Goal: Transaction & Acquisition: Purchase product/service

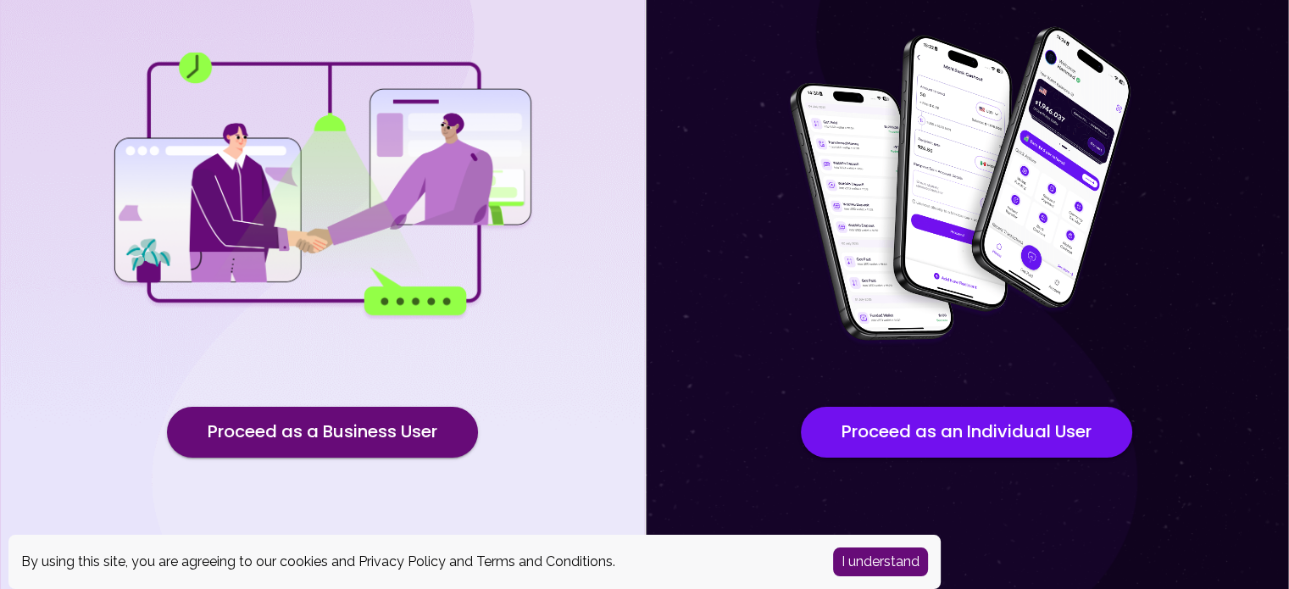
scroll to position [176, 0]
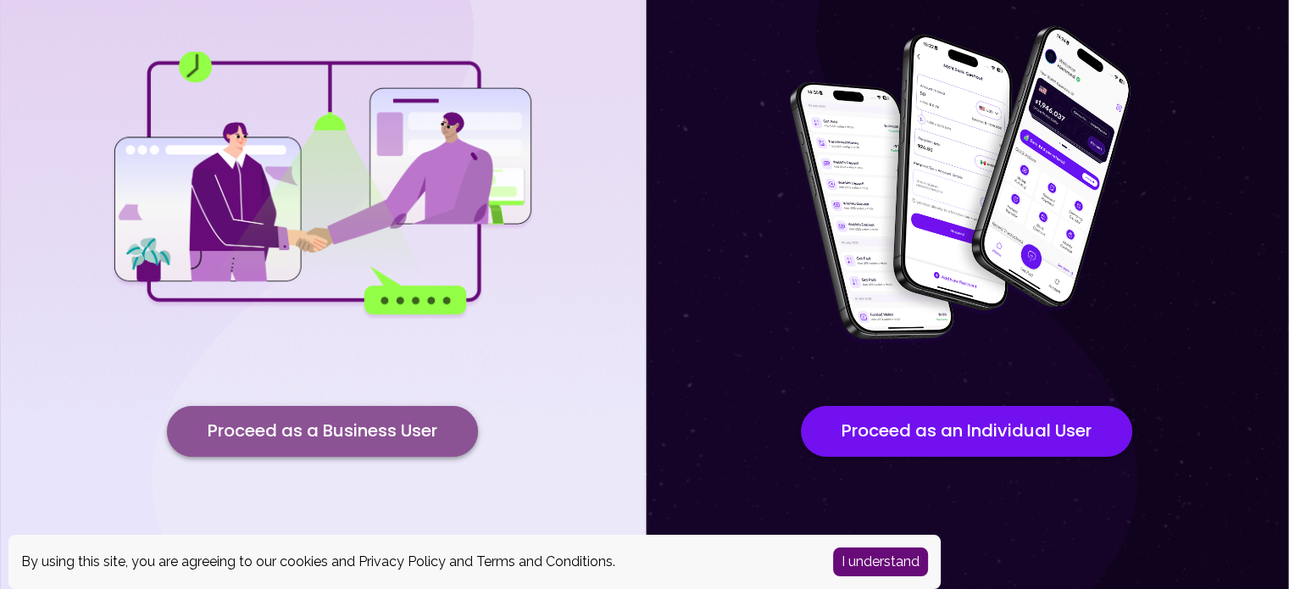
click at [322, 440] on button "Proceed as a Business User" at bounding box center [322, 431] width 311 height 51
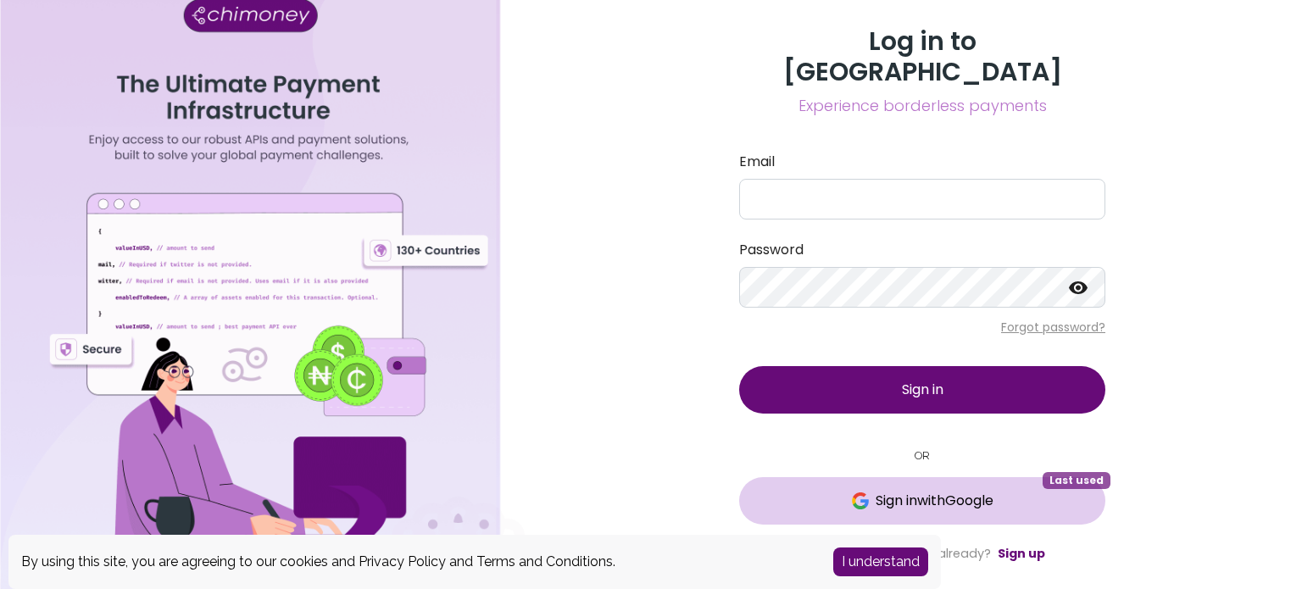
click at [981, 491] on span "Sign in with Google" at bounding box center [934, 501] width 118 height 20
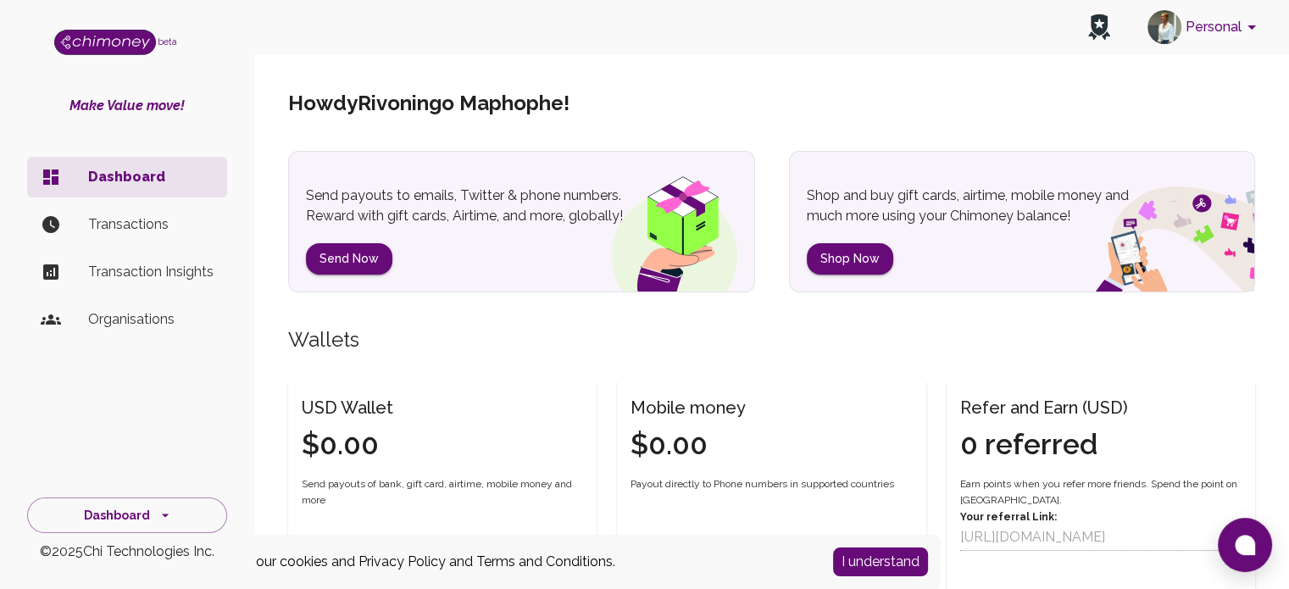
click at [1229, 29] on button "Personal" at bounding box center [1205, 27] width 128 height 44
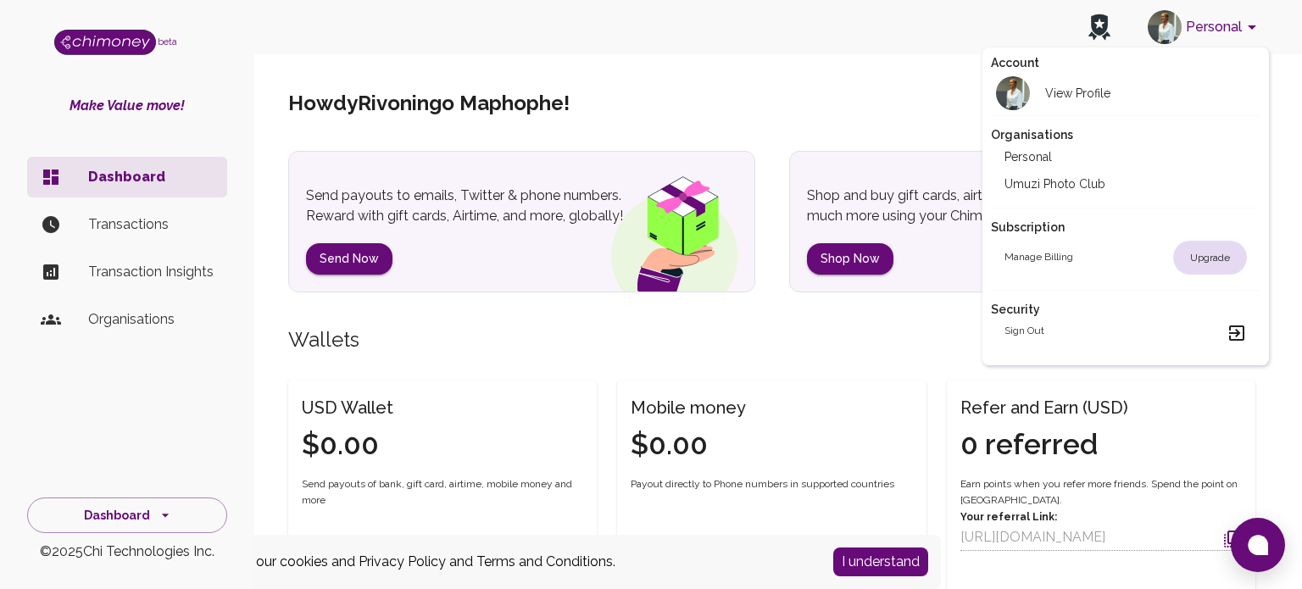
click at [1102, 186] on li "Umuzi Photo Club" at bounding box center [1126, 183] width 270 height 27
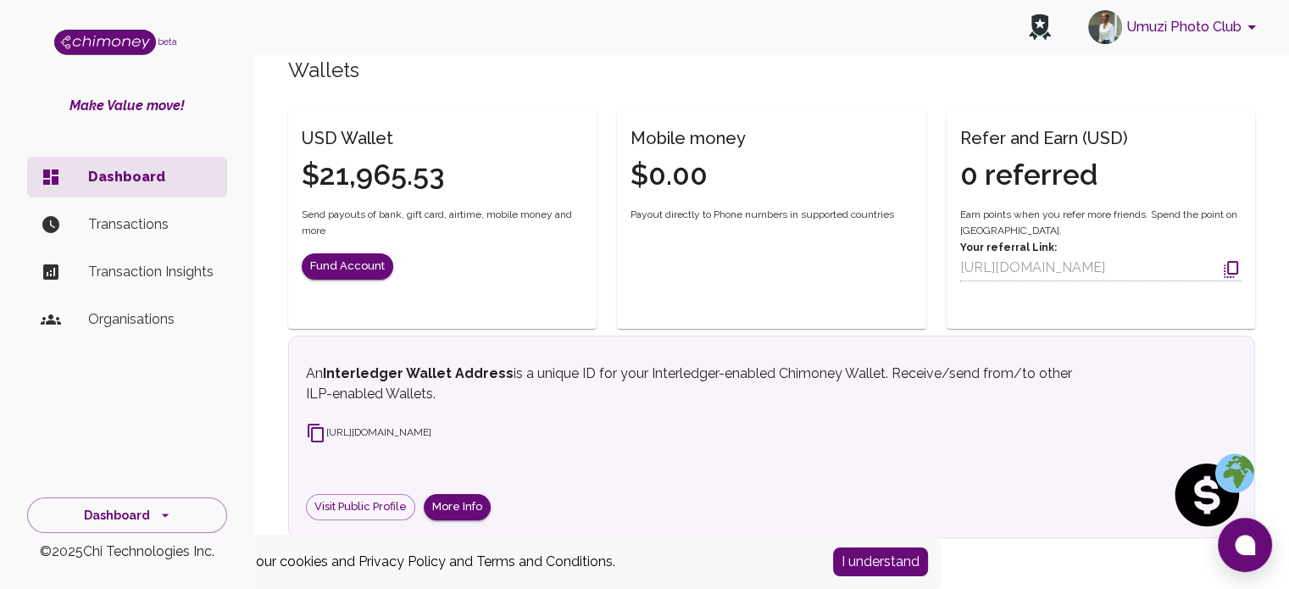
scroll to position [102, 0]
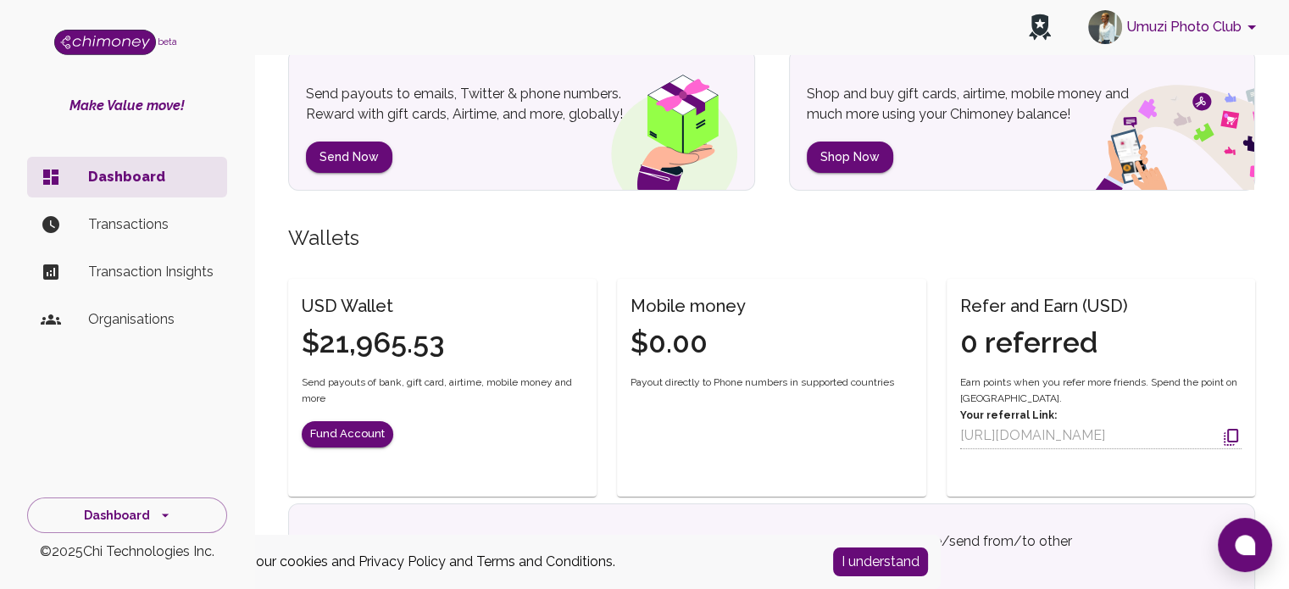
click at [146, 318] on p "Organisations" at bounding box center [150, 319] width 125 height 20
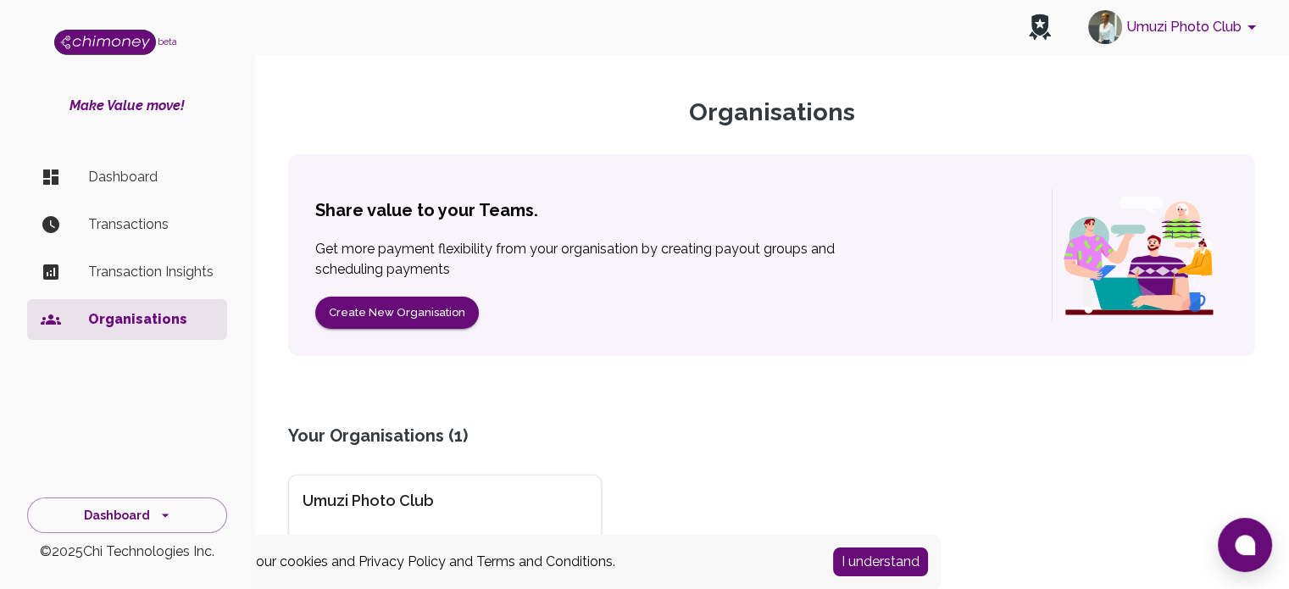
scroll to position [75, 0]
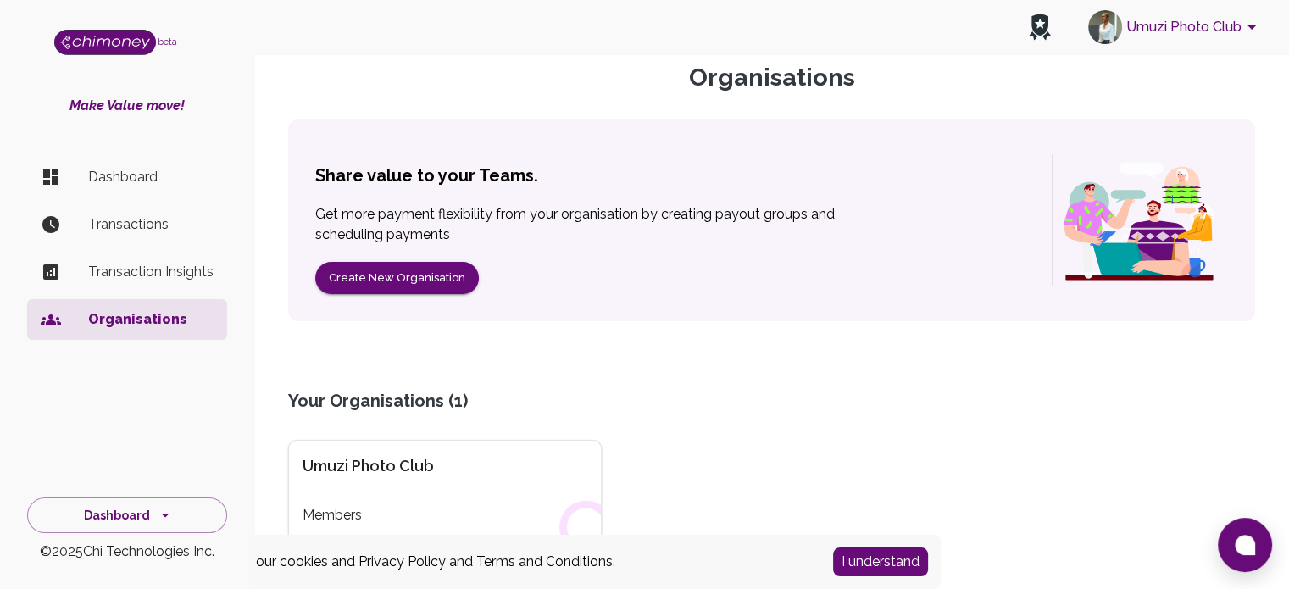
click at [386, 481] on div "Umuzi Photo Club Members" at bounding box center [445, 491] width 314 height 103
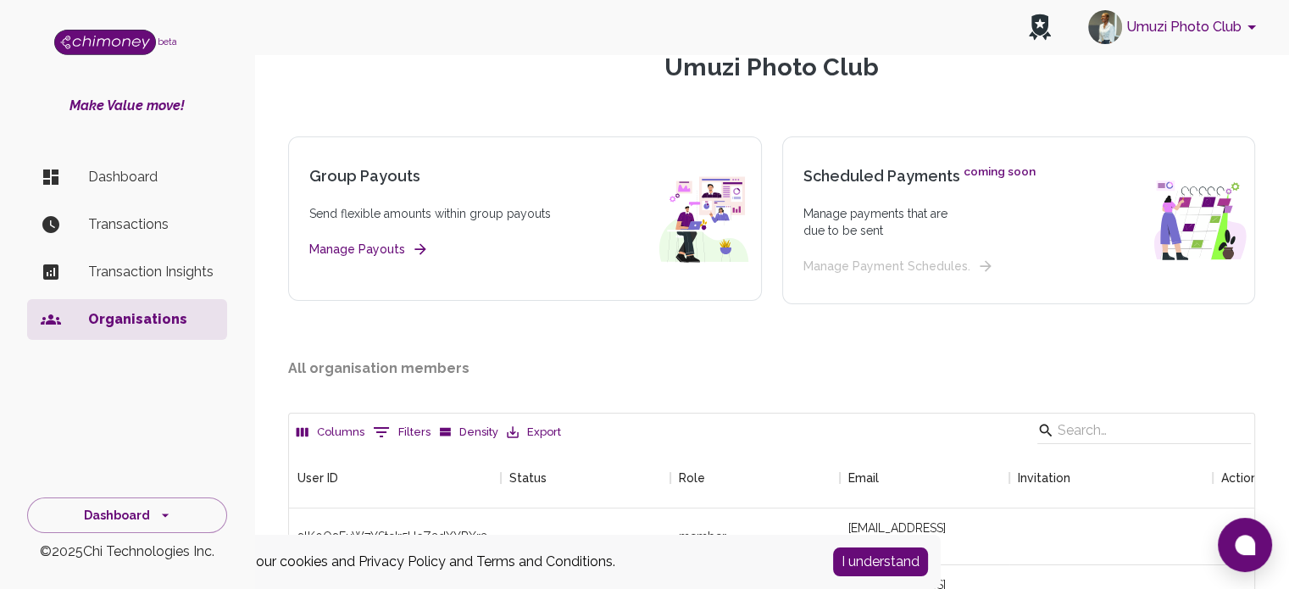
scroll to position [60, 0]
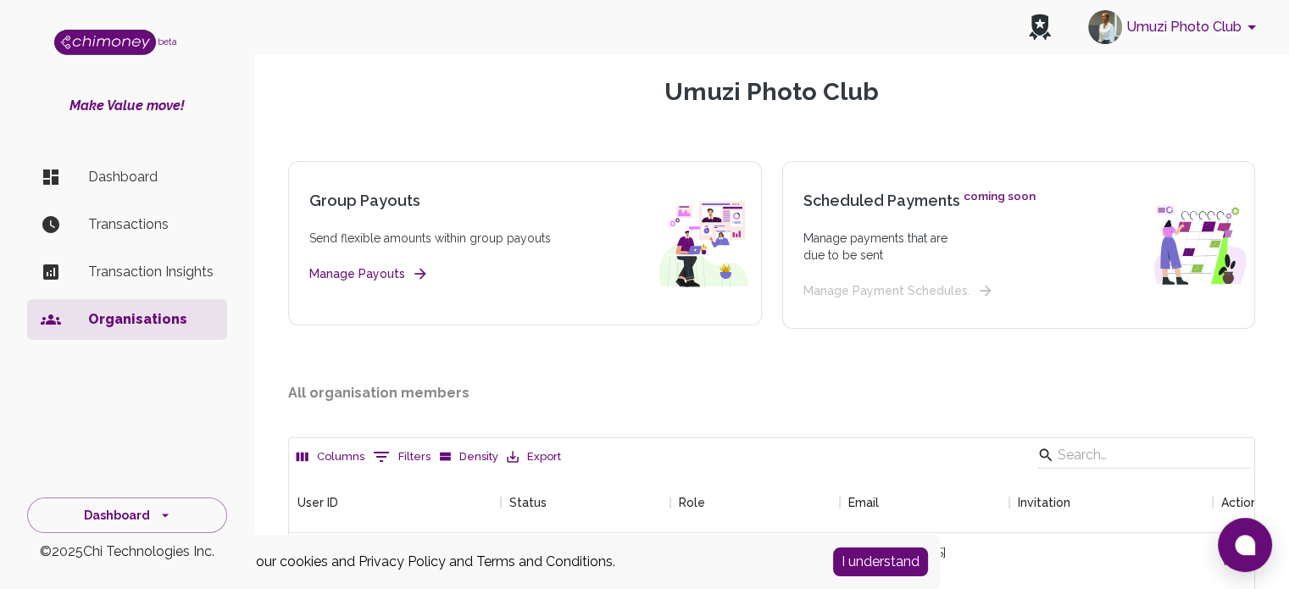
click at [381, 272] on button "Manage Payouts" at bounding box center [367, 274] width 116 height 21
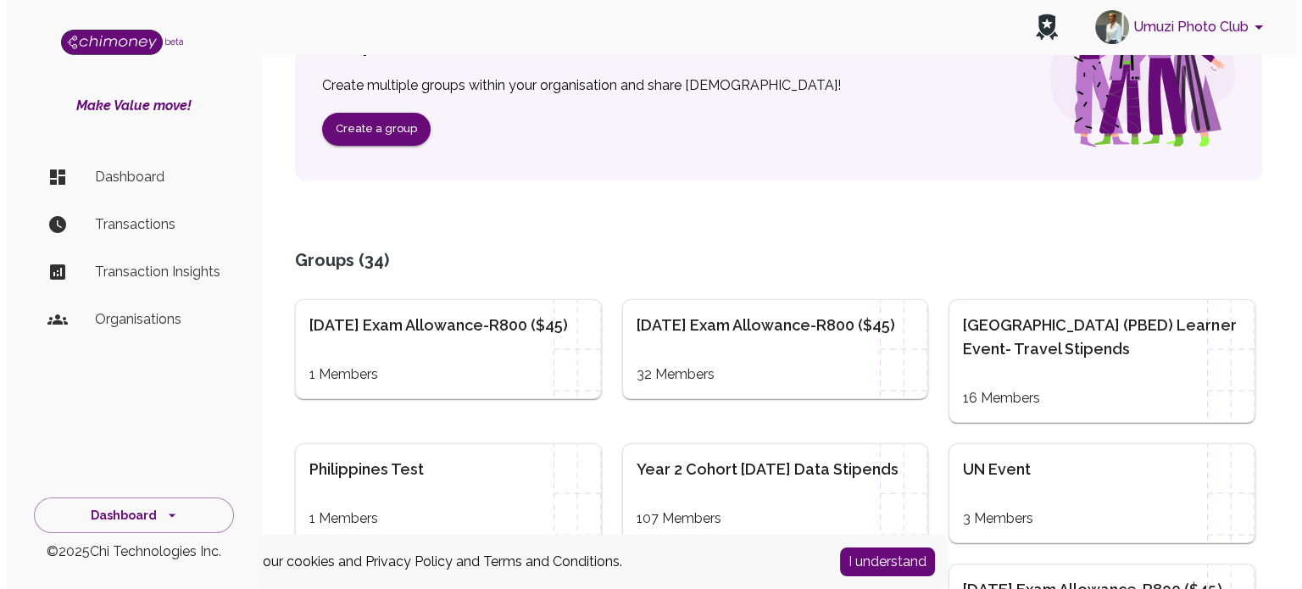
scroll to position [169, 0]
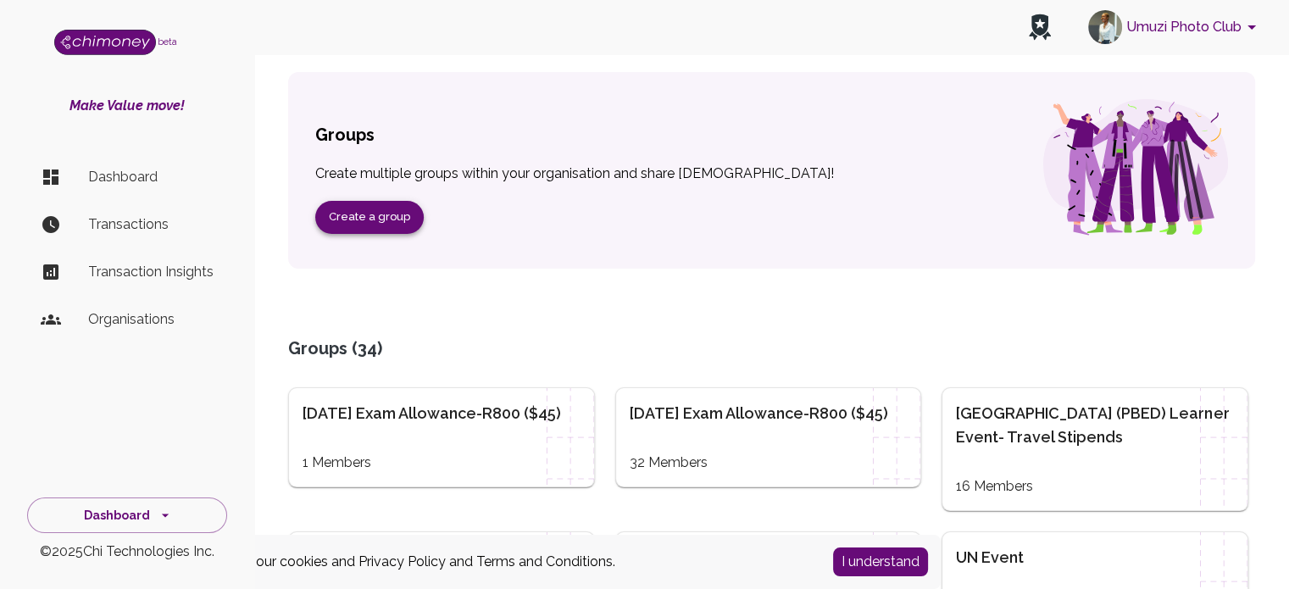
click at [382, 224] on button "Create a group" at bounding box center [369, 217] width 108 height 33
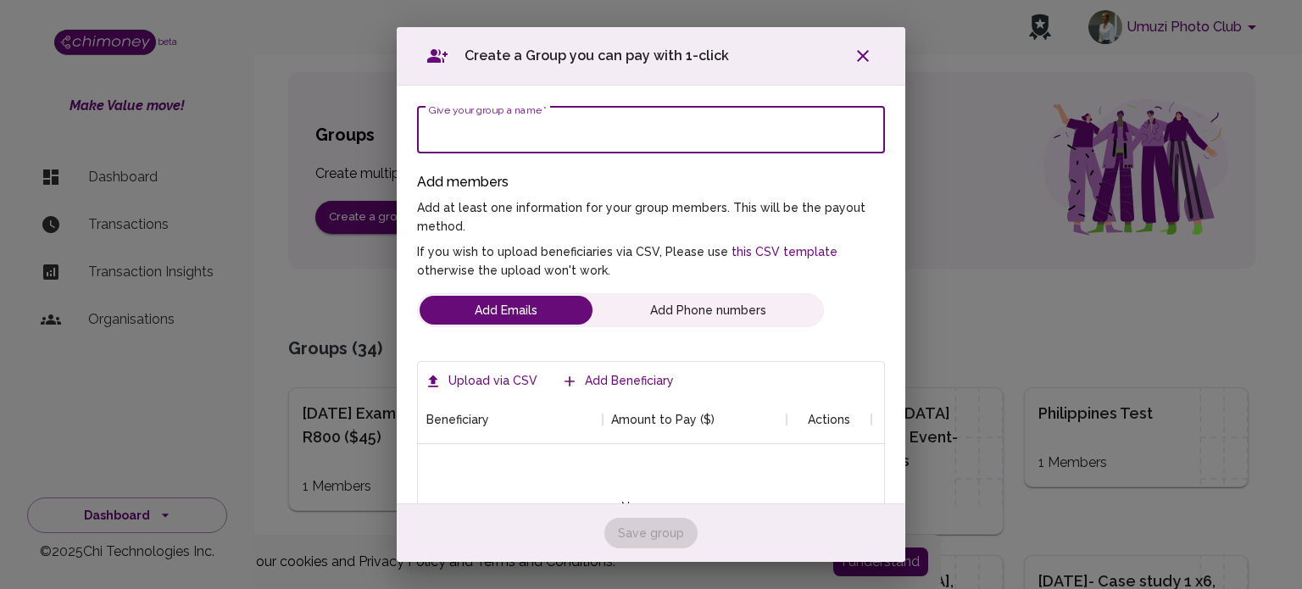
scroll to position [161, 441]
type input "[DATE] Year 2, Cohort 2, Month 2 Data stipends"
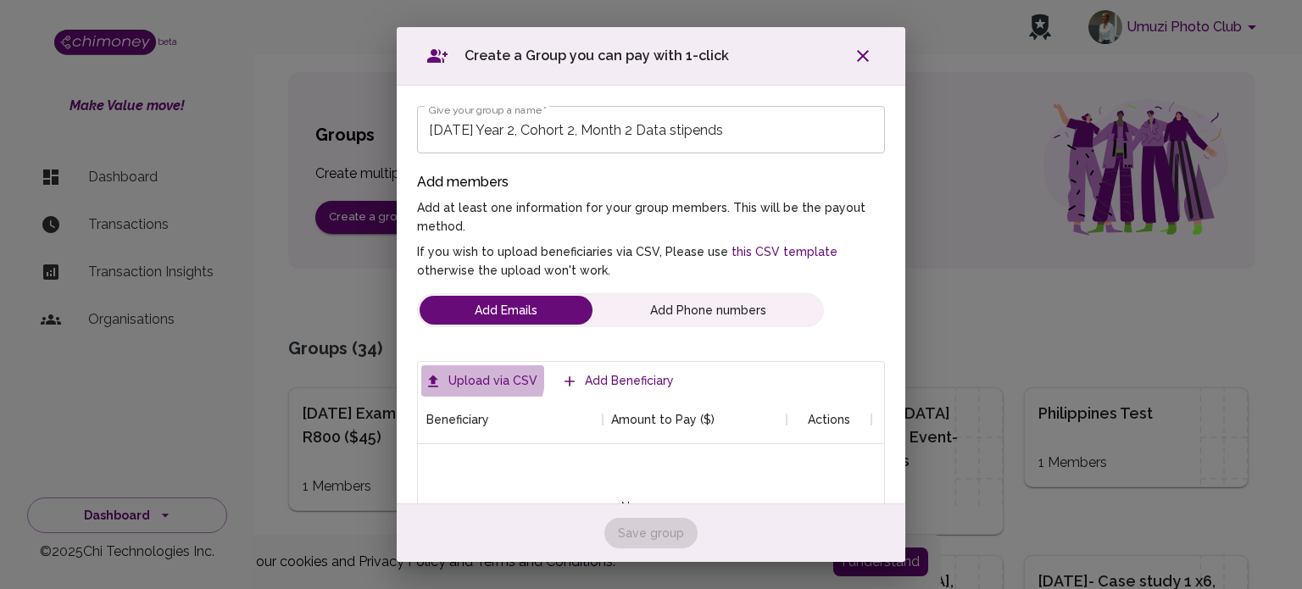
click at [471, 372] on label "Upload via CSV" at bounding box center [482, 380] width 123 height 31
click at [0, 0] on input "Upload via CSV" at bounding box center [0, 0] width 0 height 0
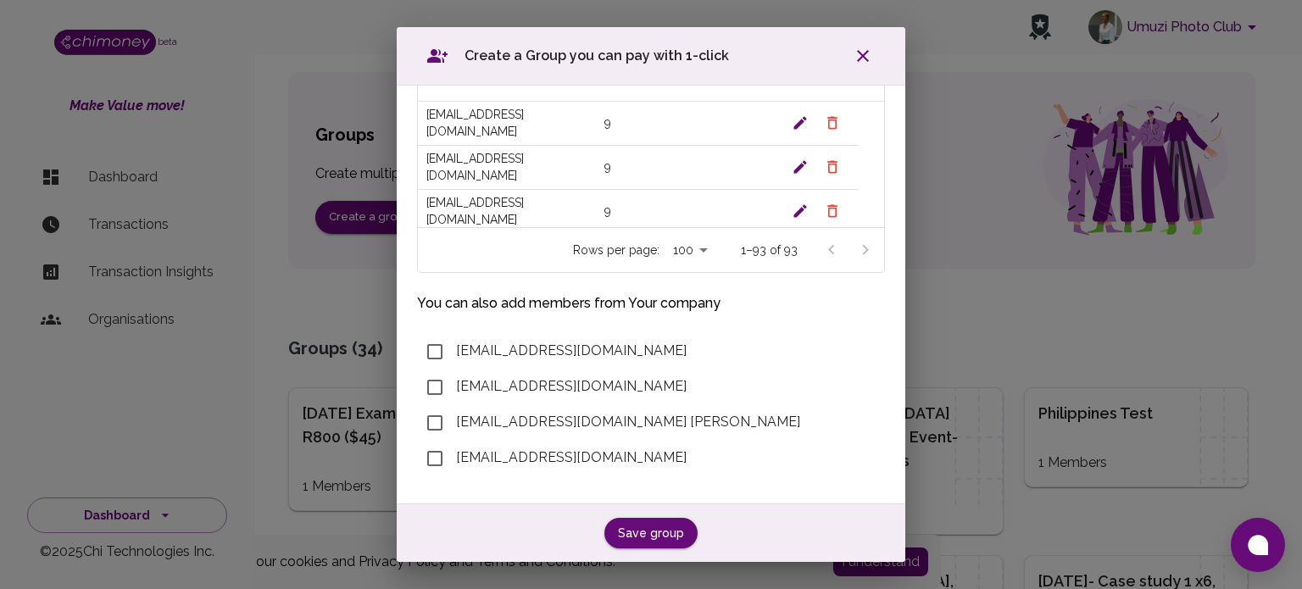
scroll to position [173, 0]
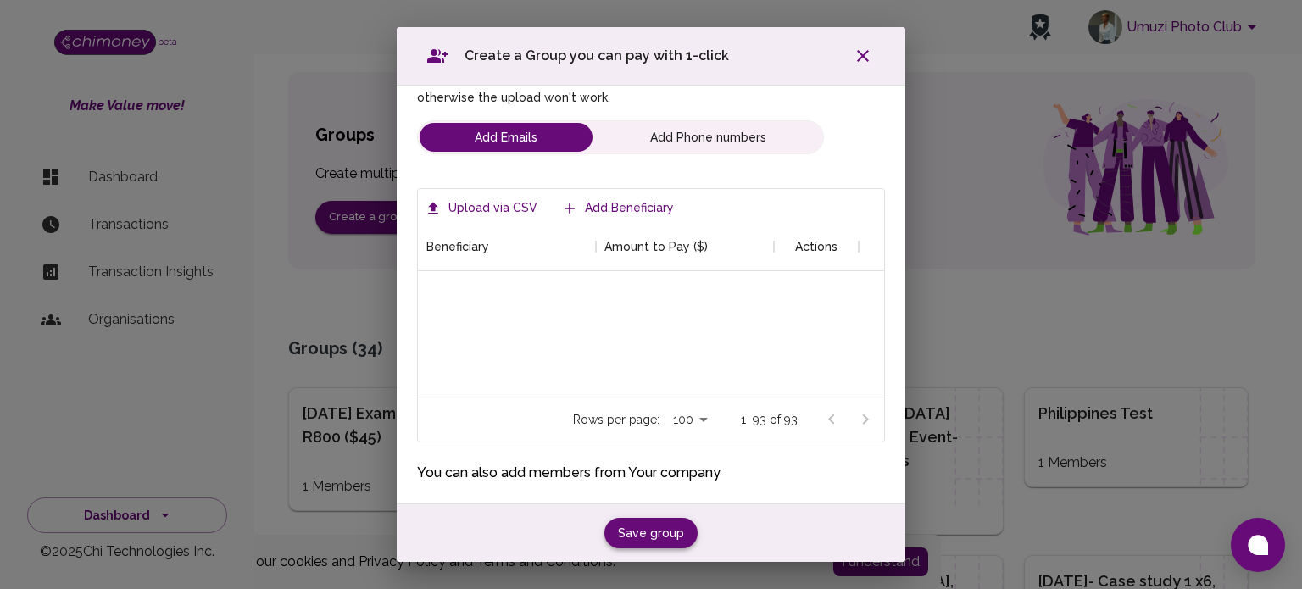
click at [636, 529] on button "Save group" at bounding box center [650, 533] width 93 height 31
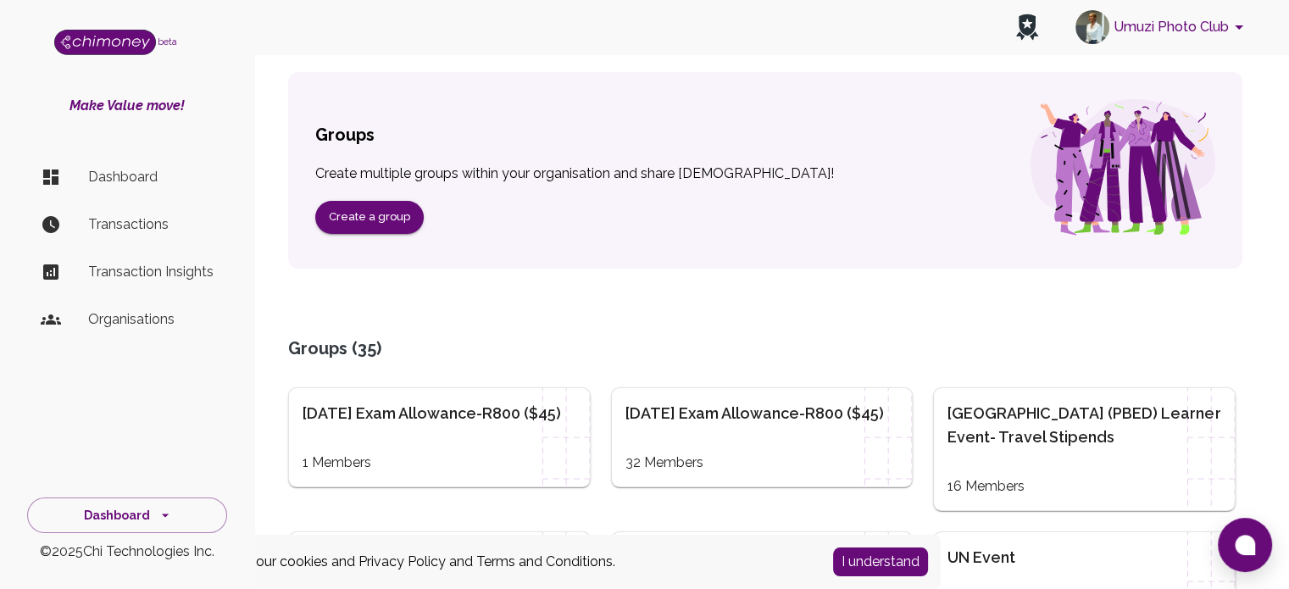
scroll to position [0, 0]
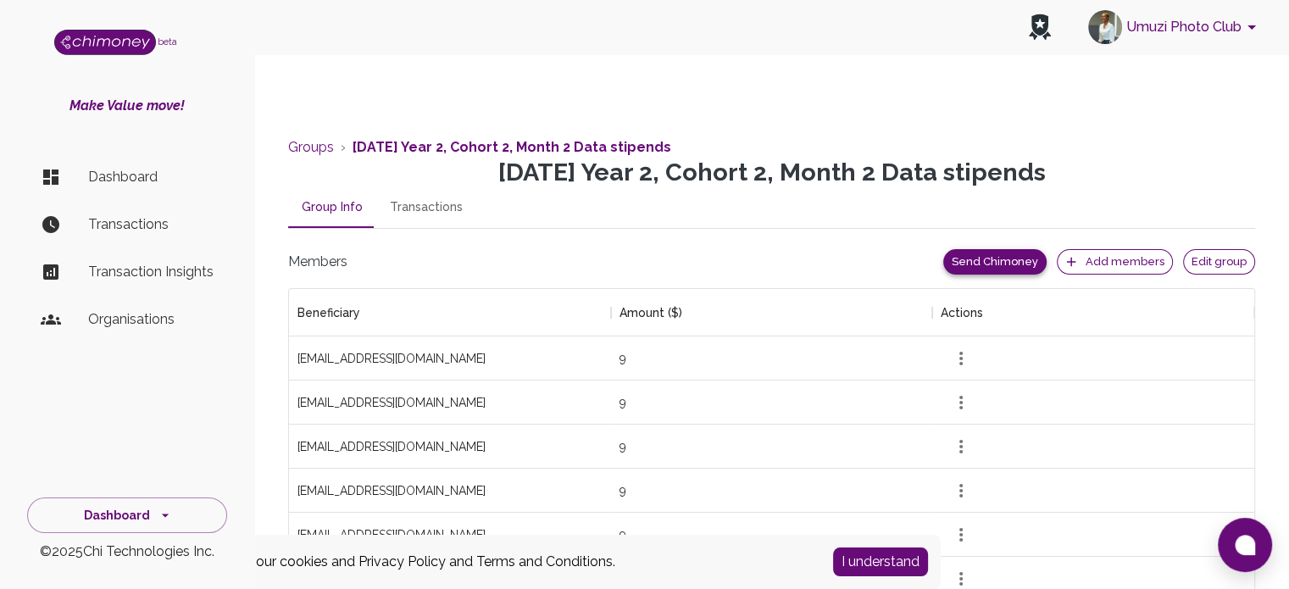
click at [1004, 250] on button "Send Chimoney" at bounding box center [994, 262] width 103 height 26
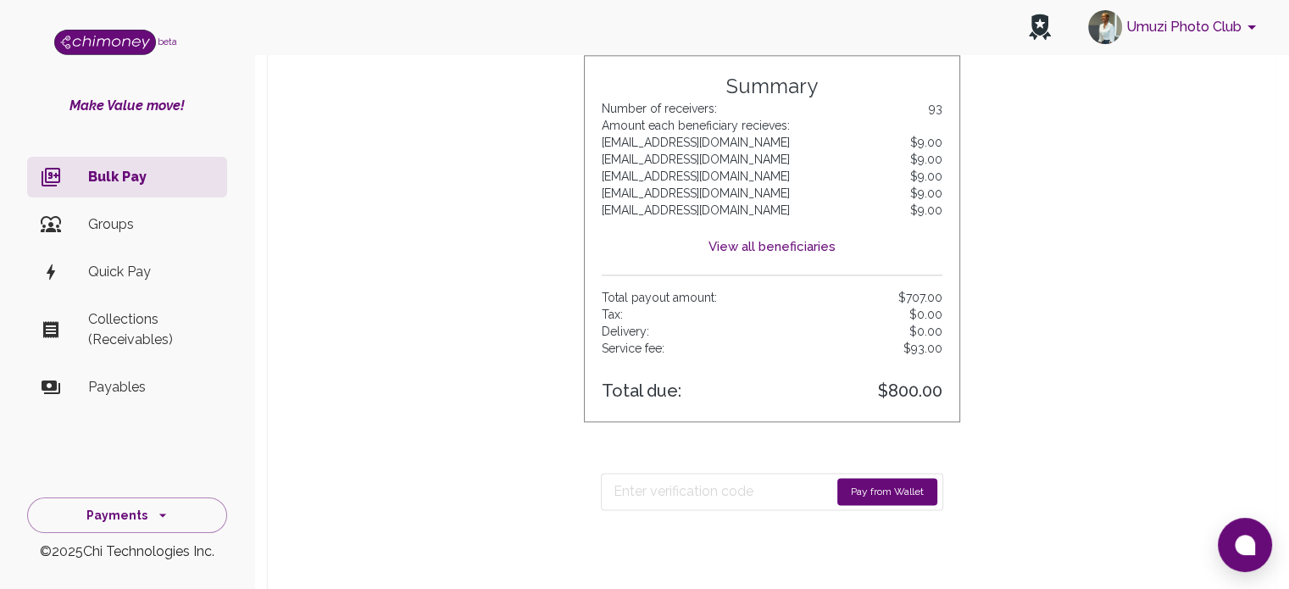
scroll to position [2119, 0]
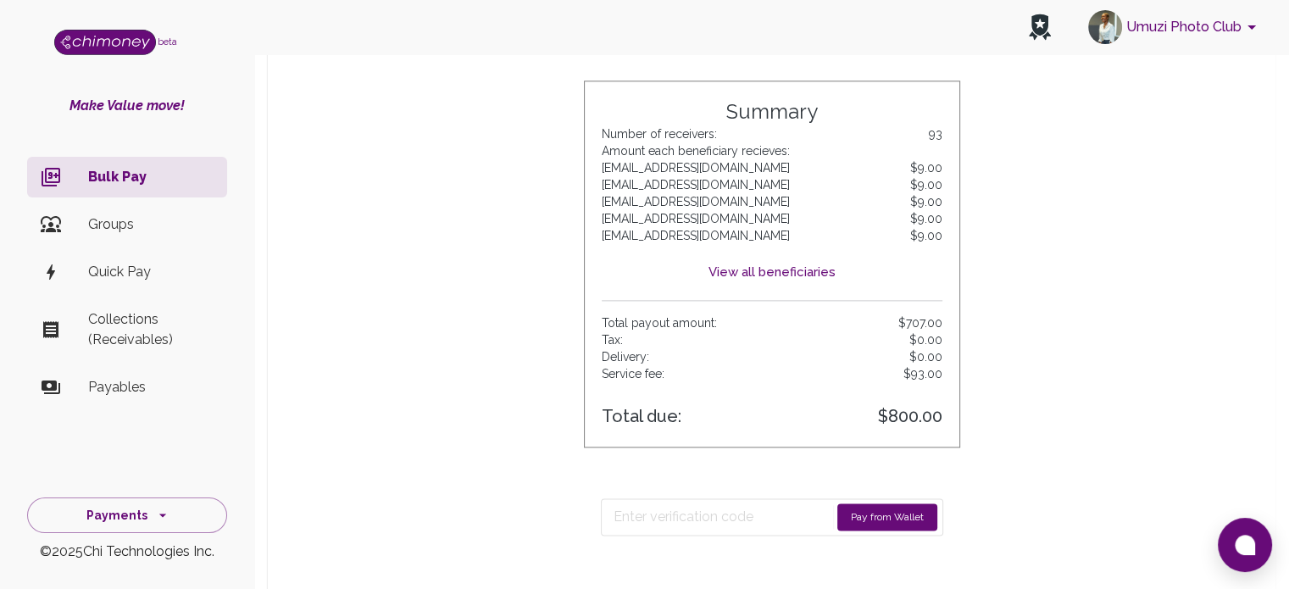
click at [864, 514] on button "Pay from Wallet" at bounding box center [887, 516] width 100 height 27
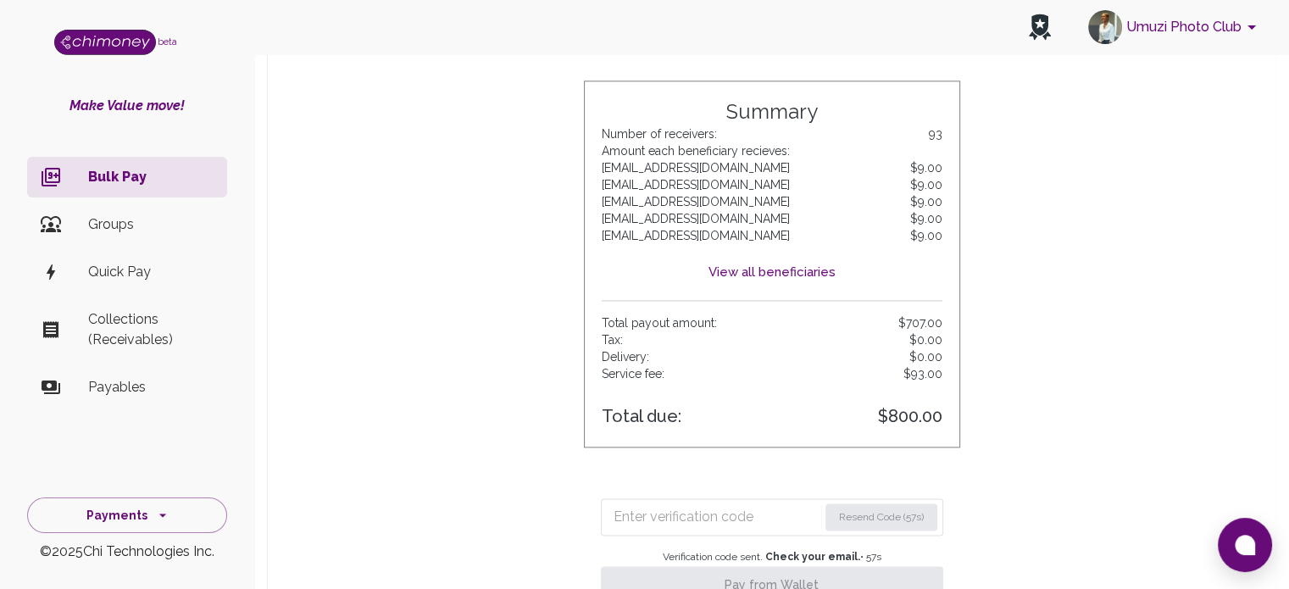
click at [695, 515] on input "Enter verification code" at bounding box center [716, 516] width 204 height 27
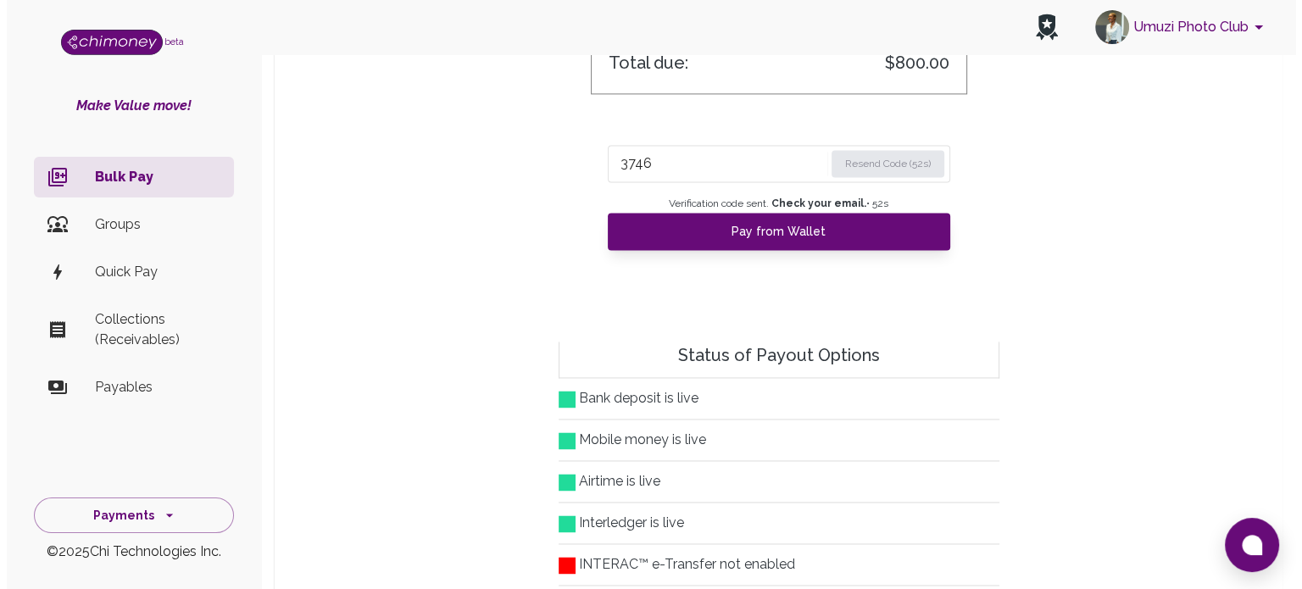
scroll to position [2373, 0]
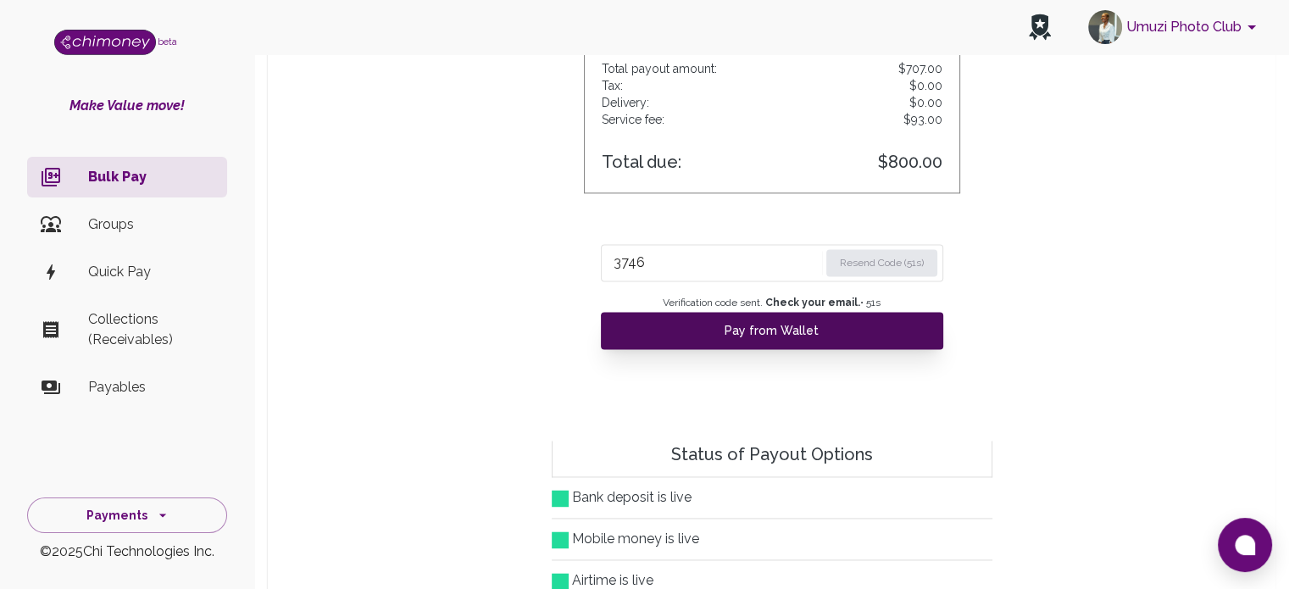
type input "3746"
click at [766, 328] on button "Pay from Wallet" at bounding box center [772, 330] width 342 height 37
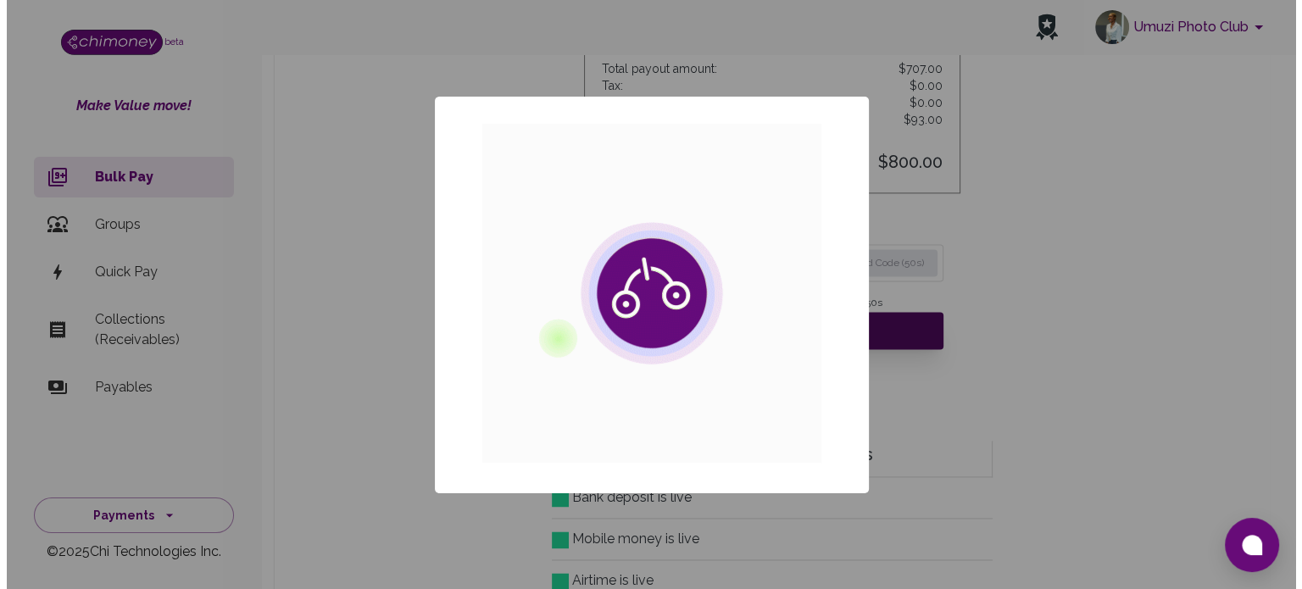
scroll to position [206, 925]
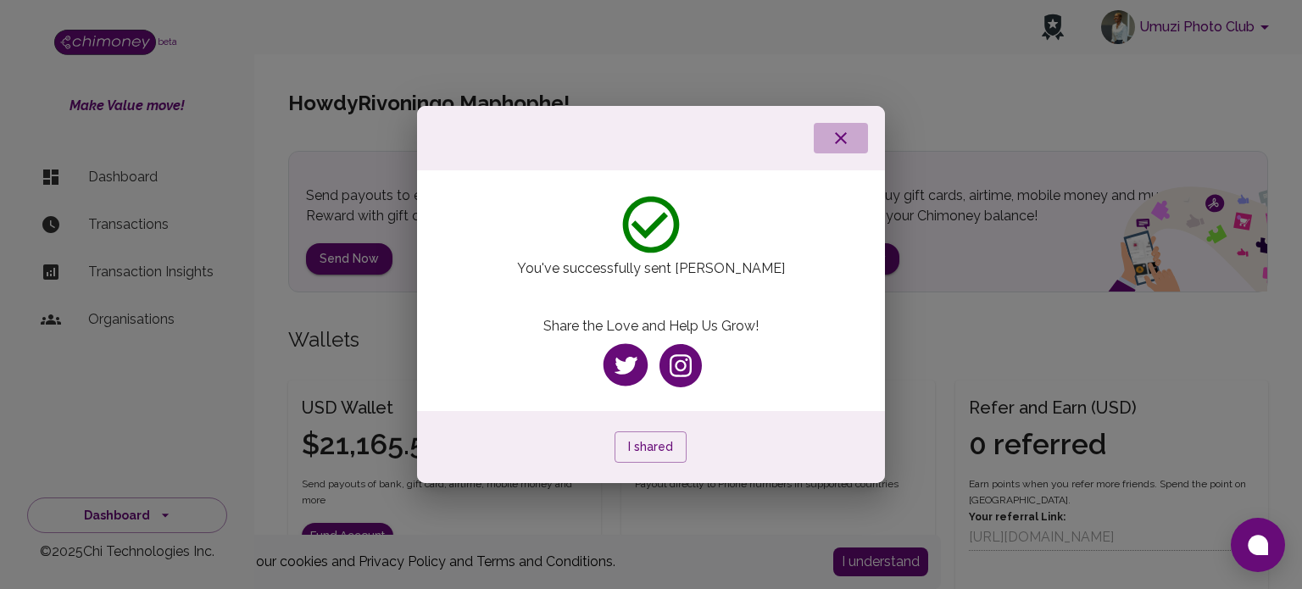
click at [837, 148] on icon "button" at bounding box center [841, 138] width 20 height 20
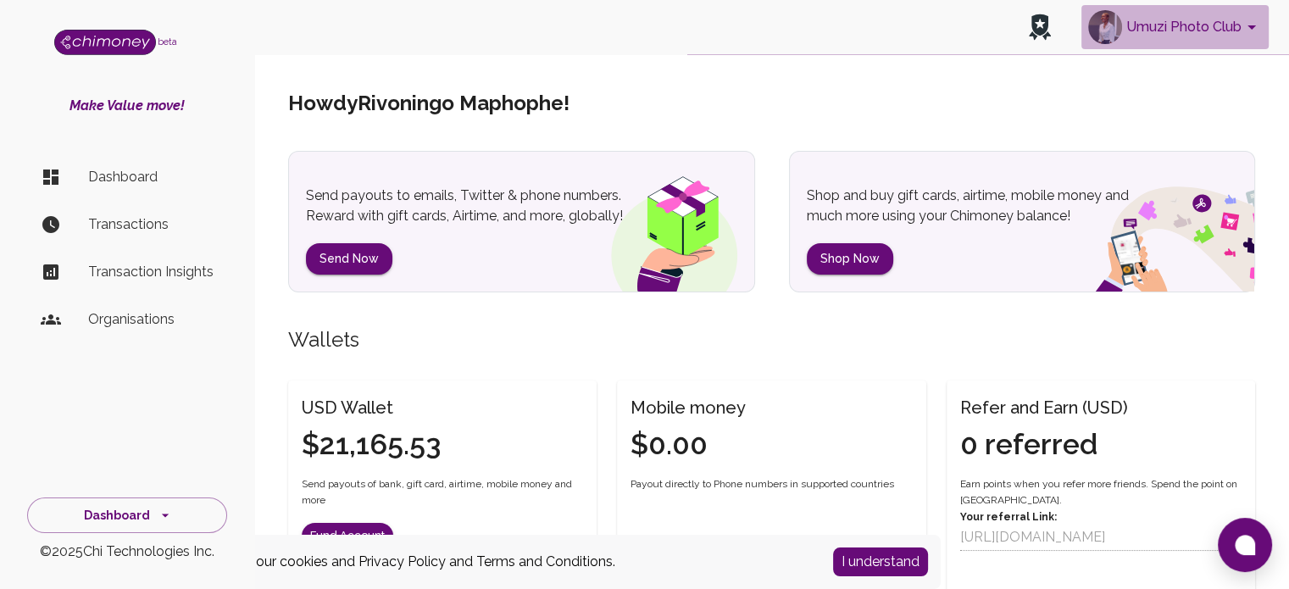
click at [1193, 36] on button "Umuzi Photo Club" at bounding box center [1174, 27] width 187 height 44
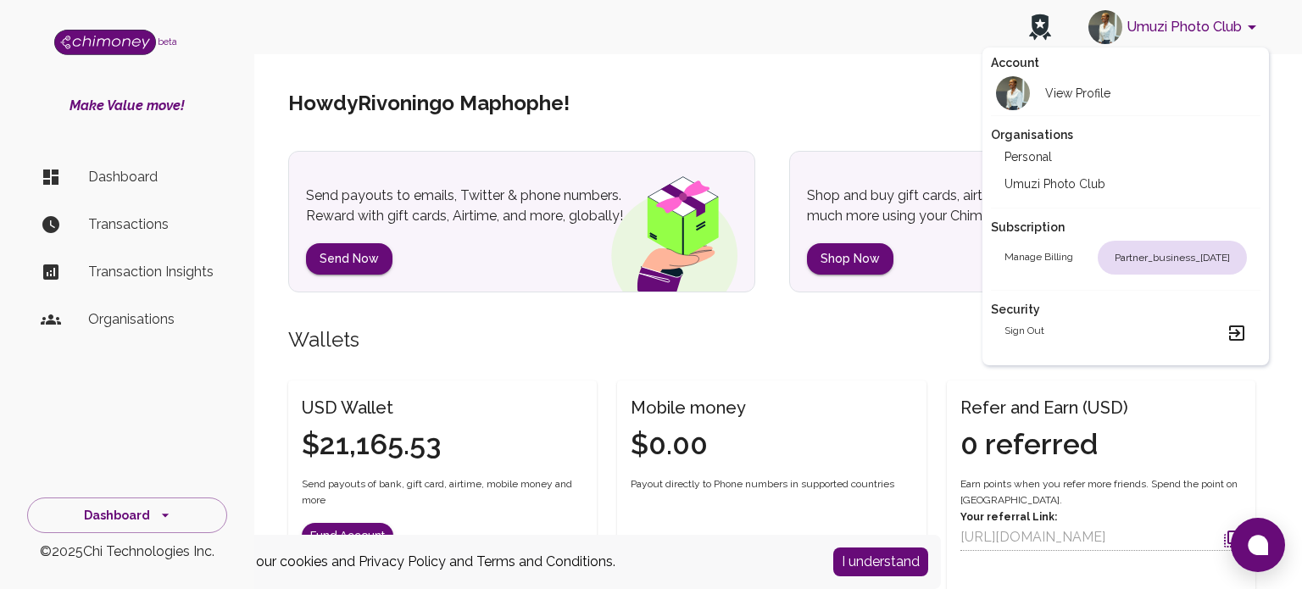
click at [775, 108] on div at bounding box center [651, 294] width 1302 height 589
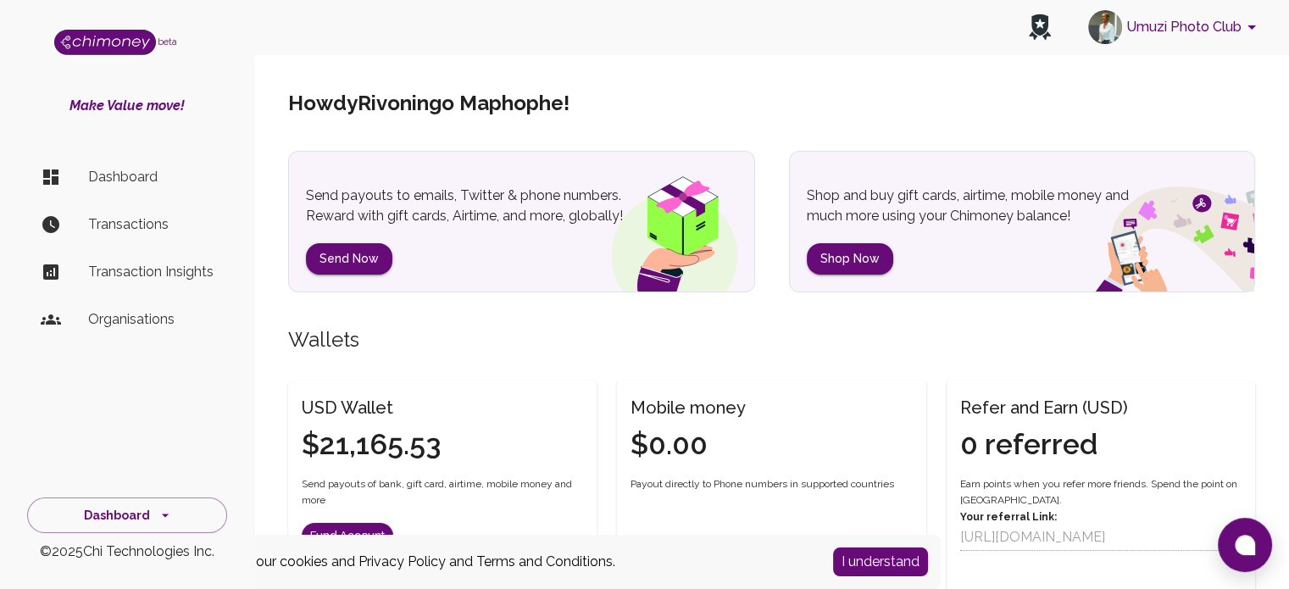
click at [1238, 26] on button "Umuzi Photo Club" at bounding box center [1174, 27] width 187 height 44
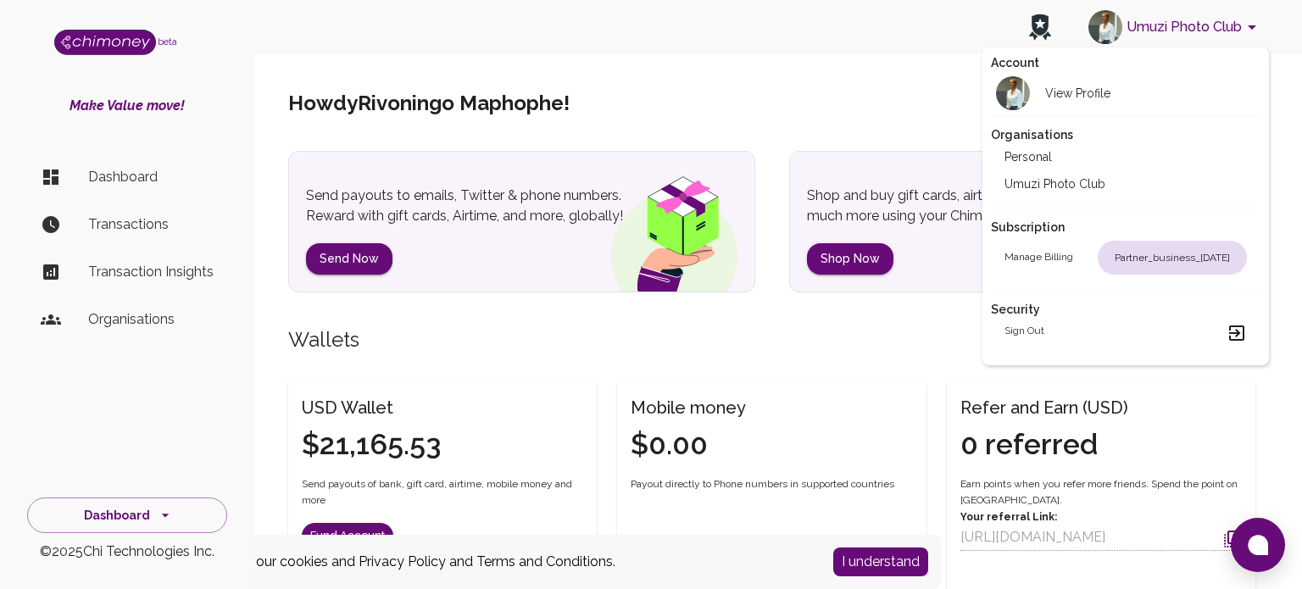
click at [97, 386] on div at bounding box center [651, 294] width 1302 height 589
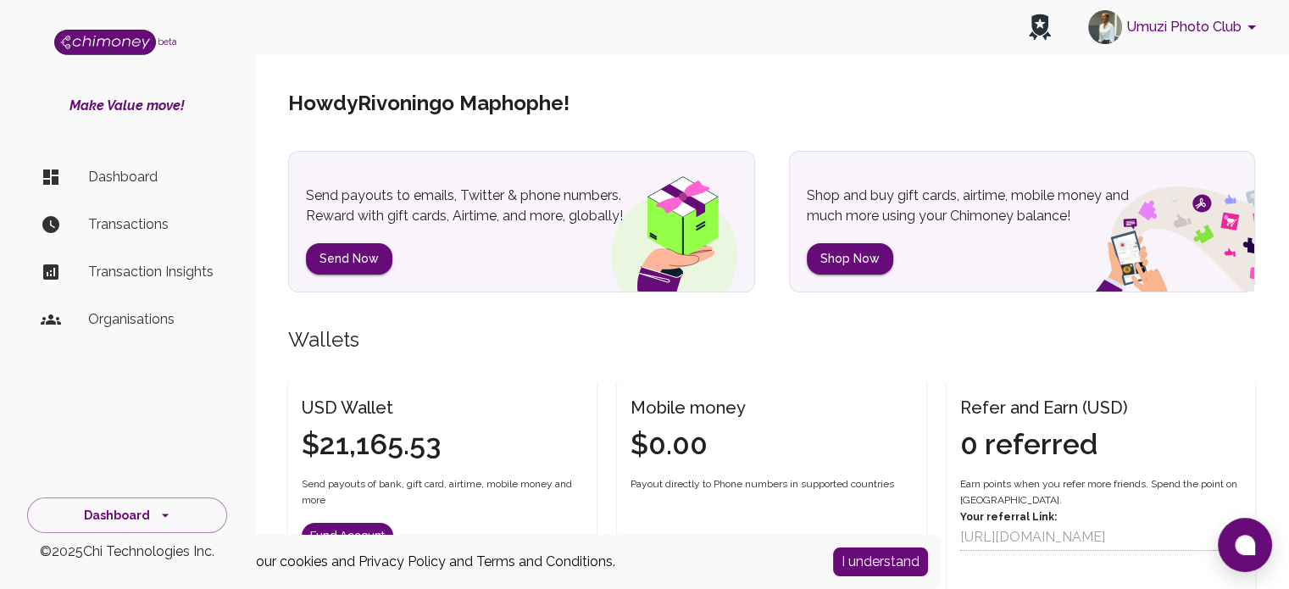
click at [136, 315] on p "Organisations" at bounding box center [150, 319] width 125 height 20
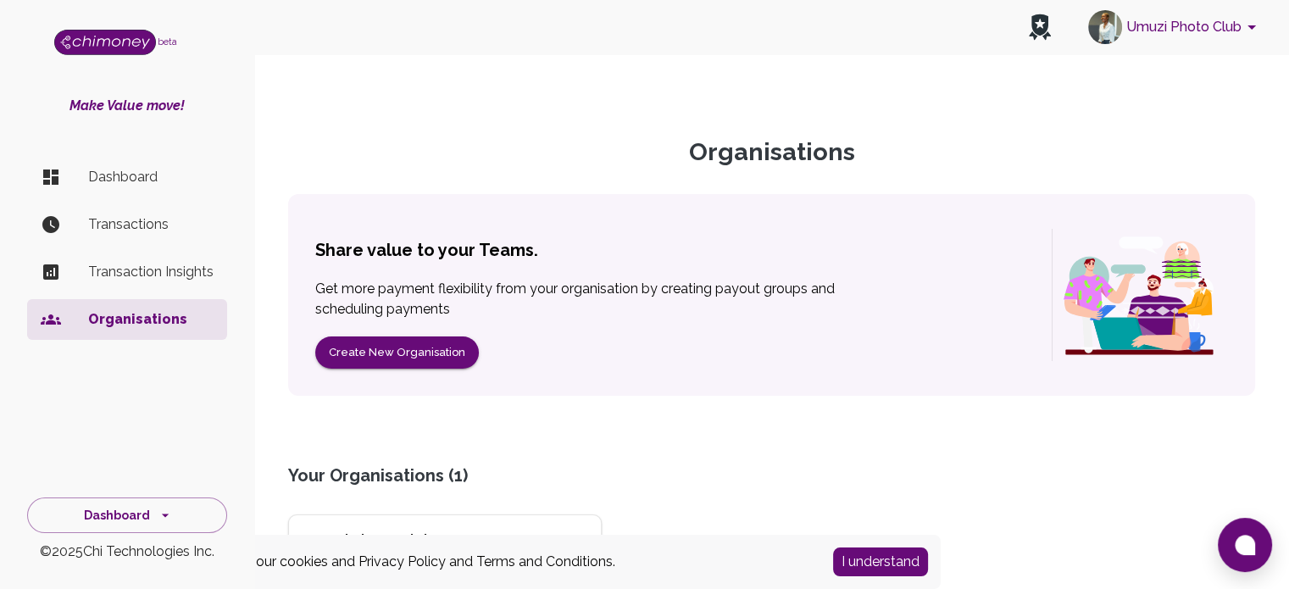
click at [1171, 26] on button "Umuzi Photo Club" at bounding box center [1174, 27] width 187 height 44
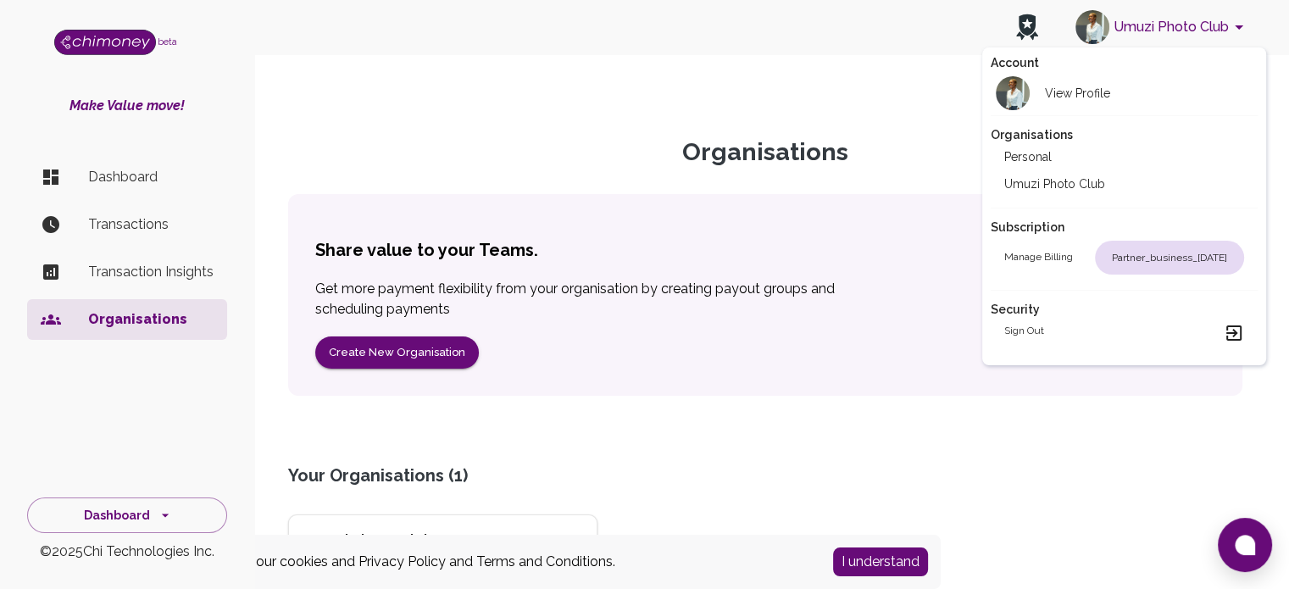
click at [1038, 155] on h2 "Personal" at bounding box center [1027, 156] width 47 height 17
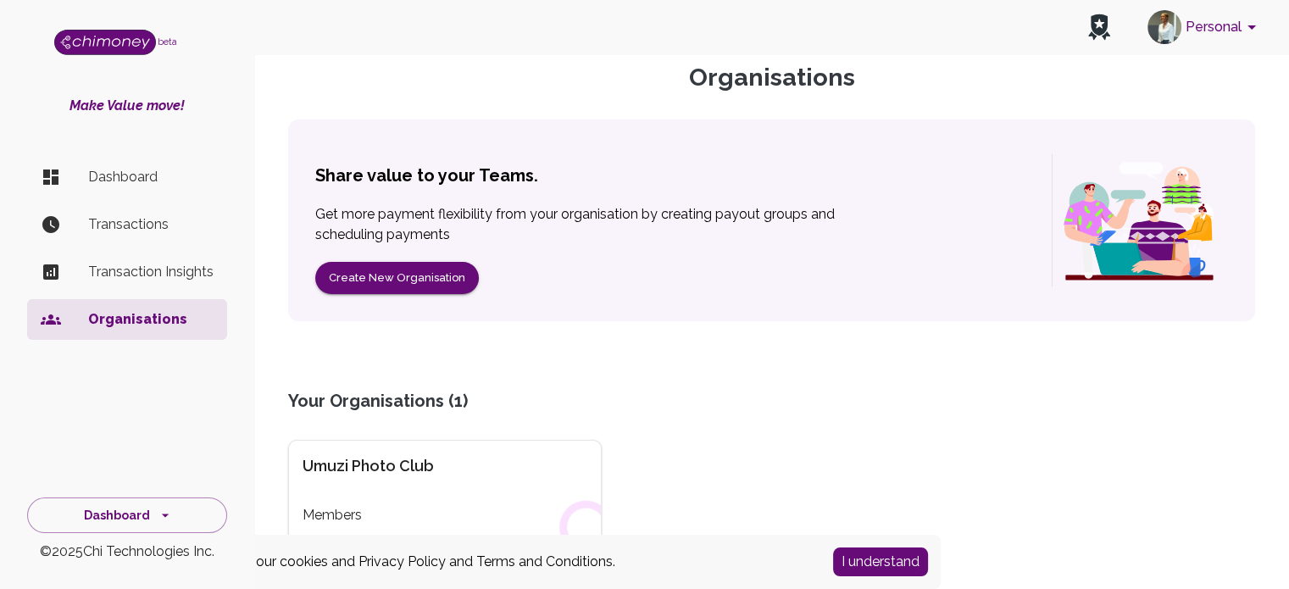
scroll to position [159, 0]
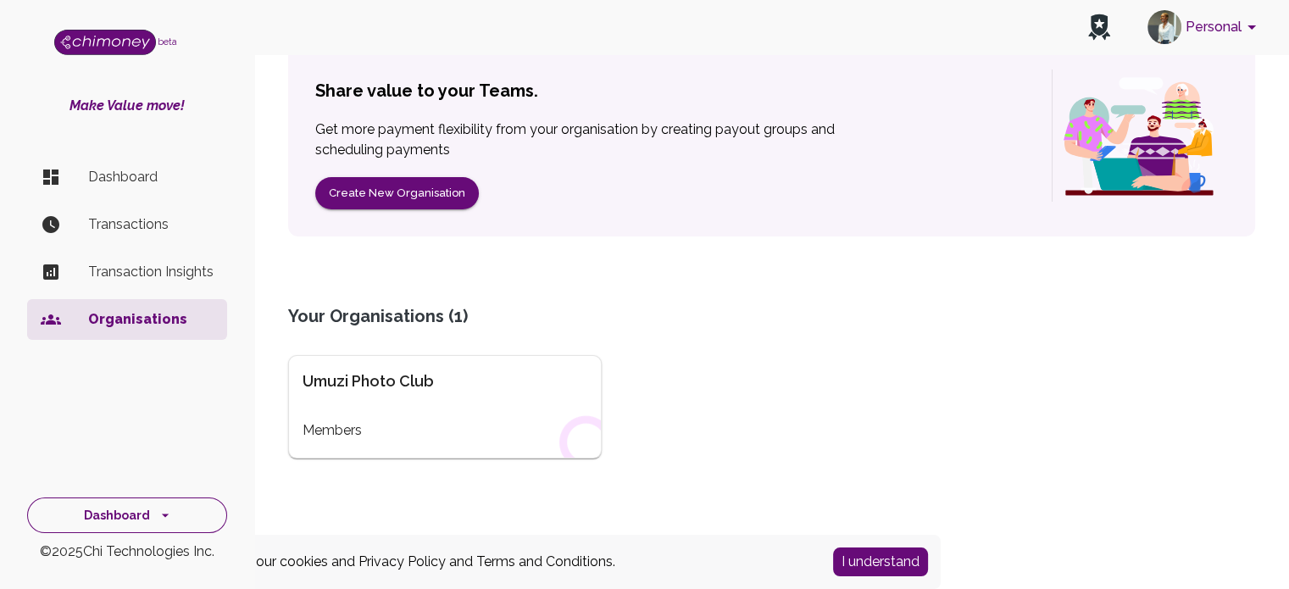
click at [196, 528] on button "Dashboard" at bounding box center [127, 515] width 200 height 36
click at [159, 516] on icon "side nav" at bounding box center [165, 515] width 17 height 17
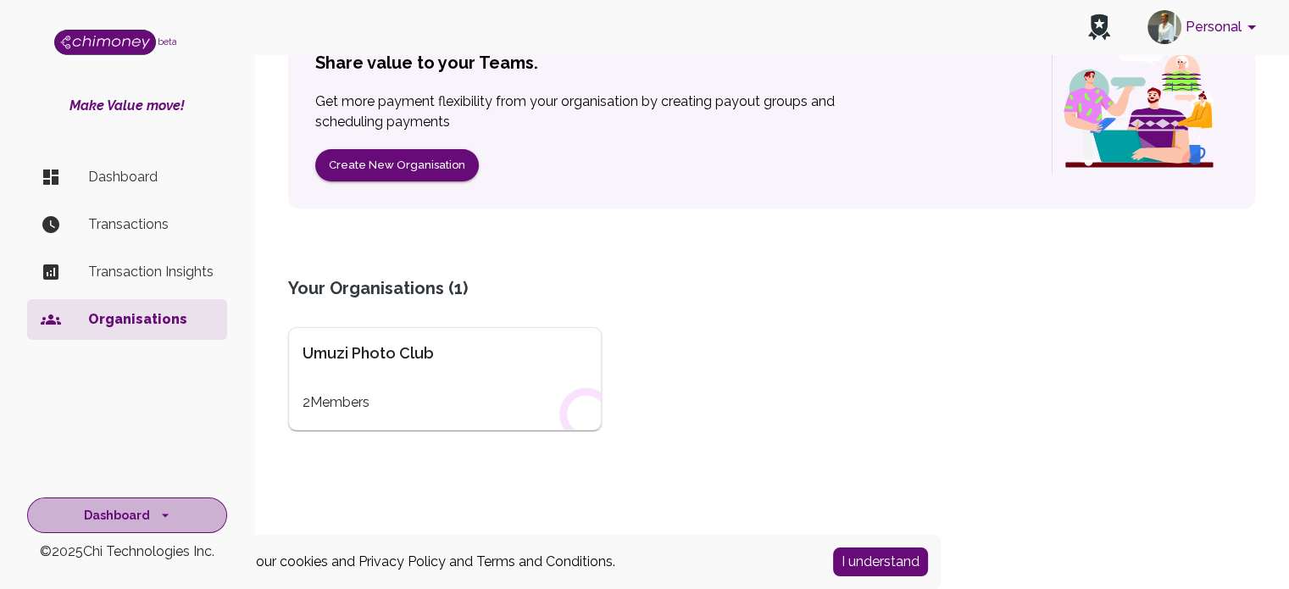
click at [162, 514] on icon "side nav" at bounding box center [165, 515] width 7 height 3
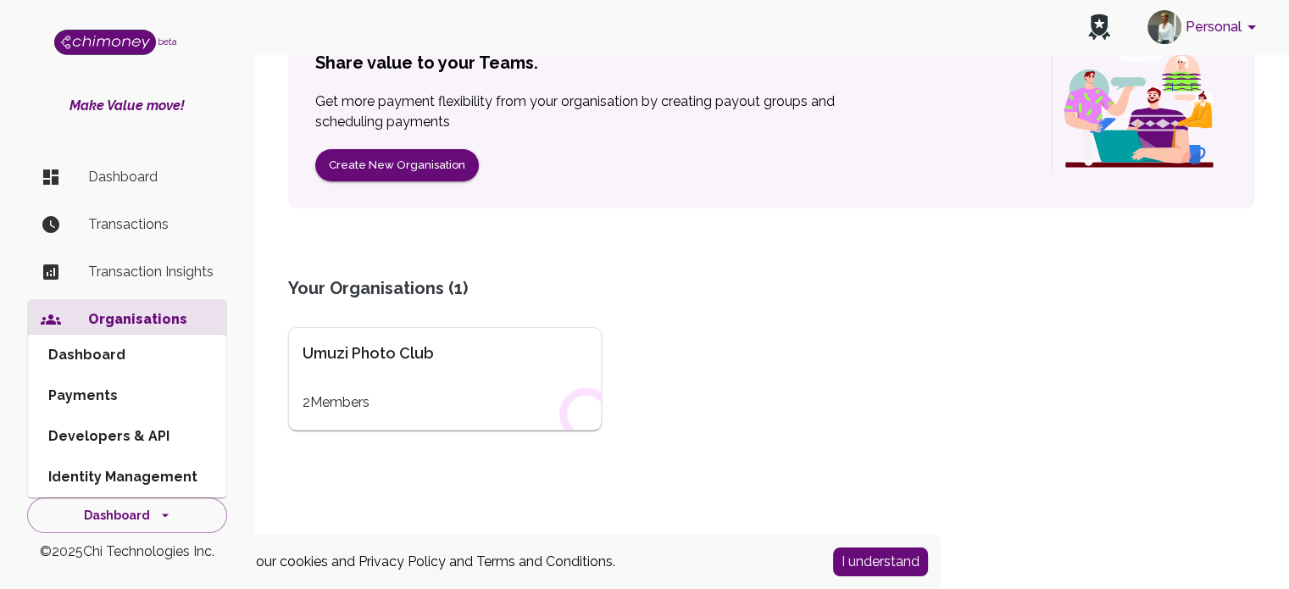
click at [260, 231] on div "Organisations Share value to your Teams. Get more payment flexibility from your…" at bounding box center [771, 224] width 1035 height 738
click at [1251, 11] on button "Personal" at bounding box center [1205, 27] width 128 height 44
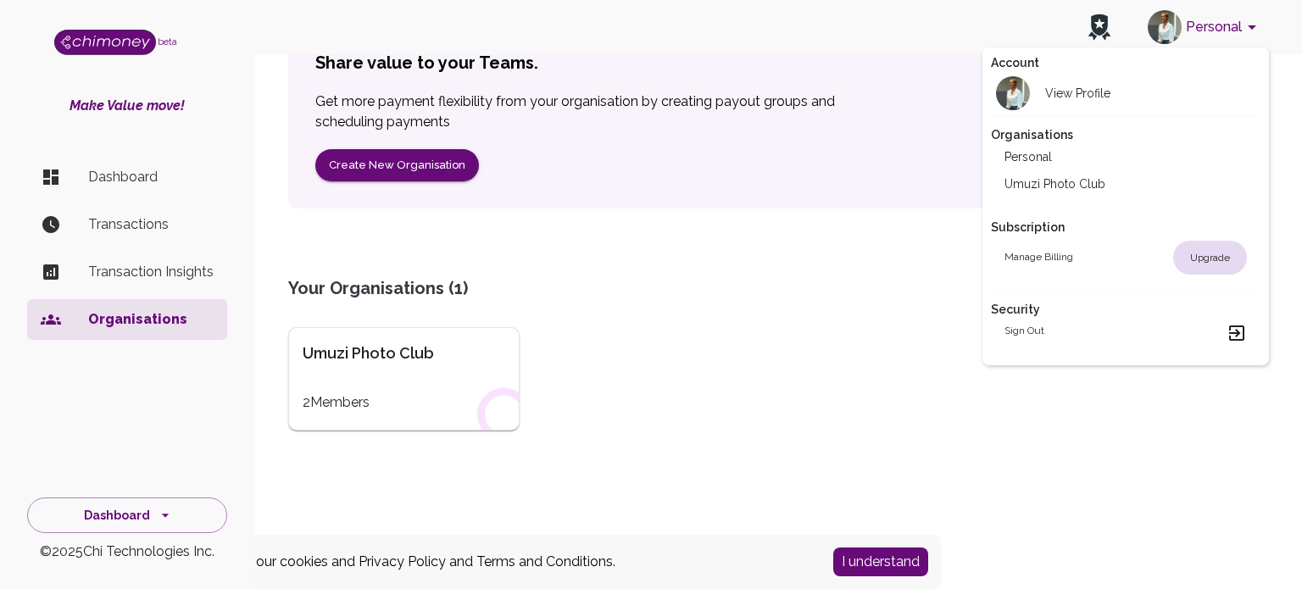
drag, startPoint x: 782, startPoint y: 431, endPoint x: 780, endPoint y: 414, distance: 17.1
click at [778, 433] on div at bounding box center [651, 294] width 1302 height 589
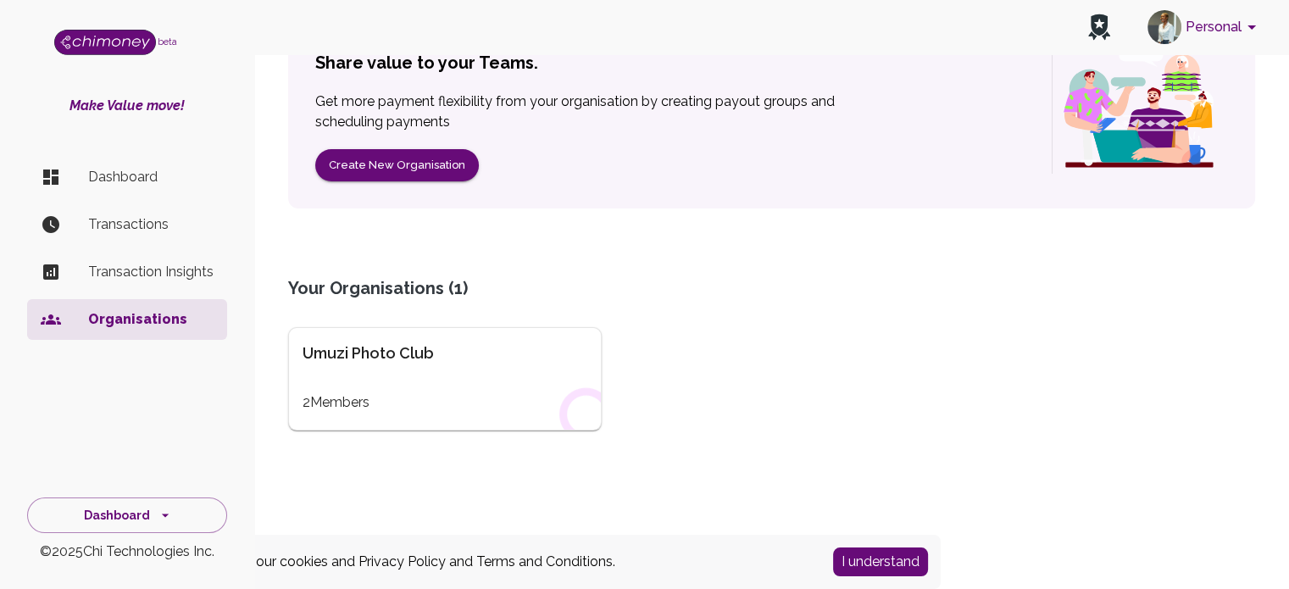
scroll to position [0, 0]
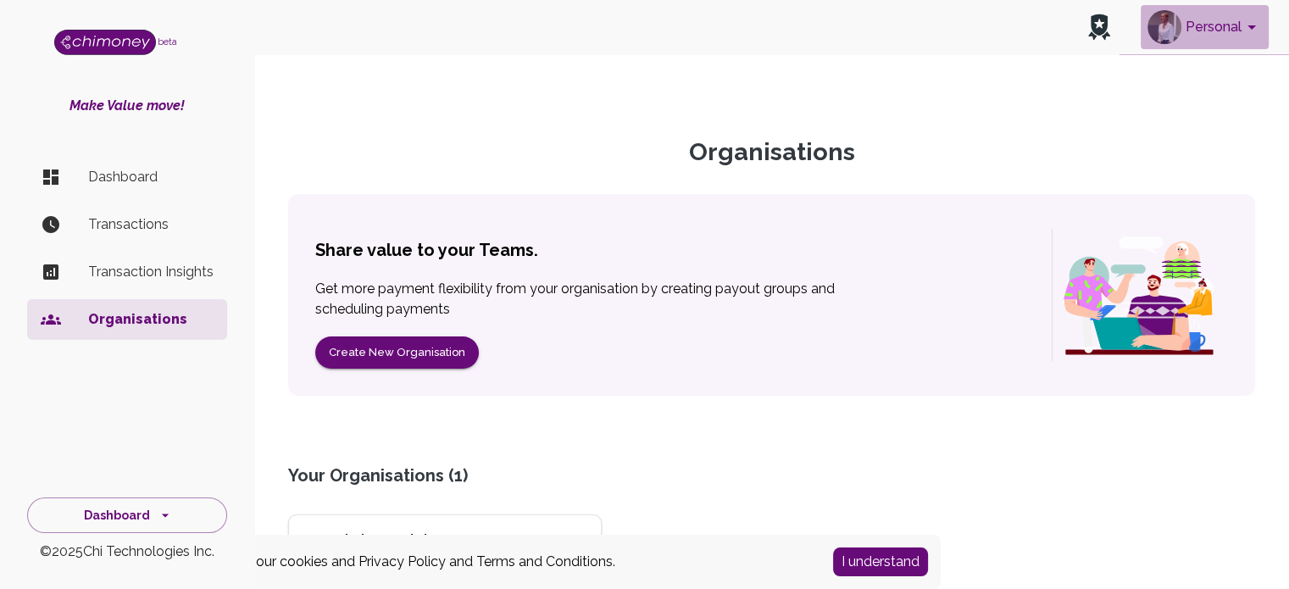
click at [1255, 20] on icon "account of current user" at bounding box center [1252, 27] width 20 height 20
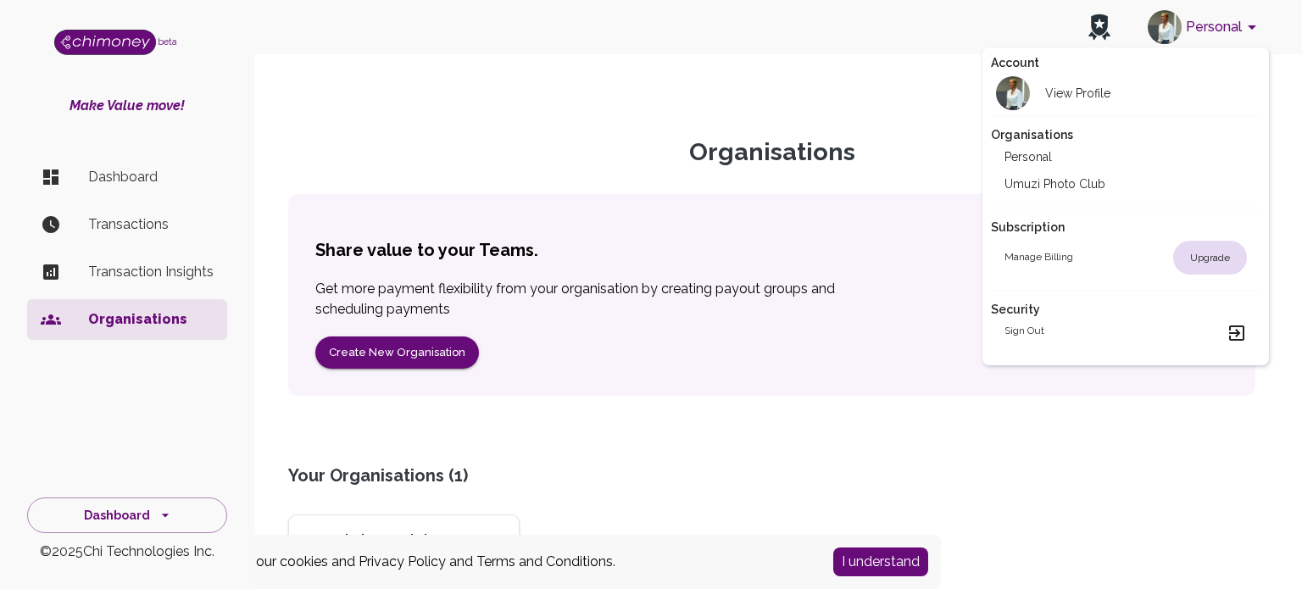
click at [600, 433] on div at bounding box center [651, 294] width 1302 height 589
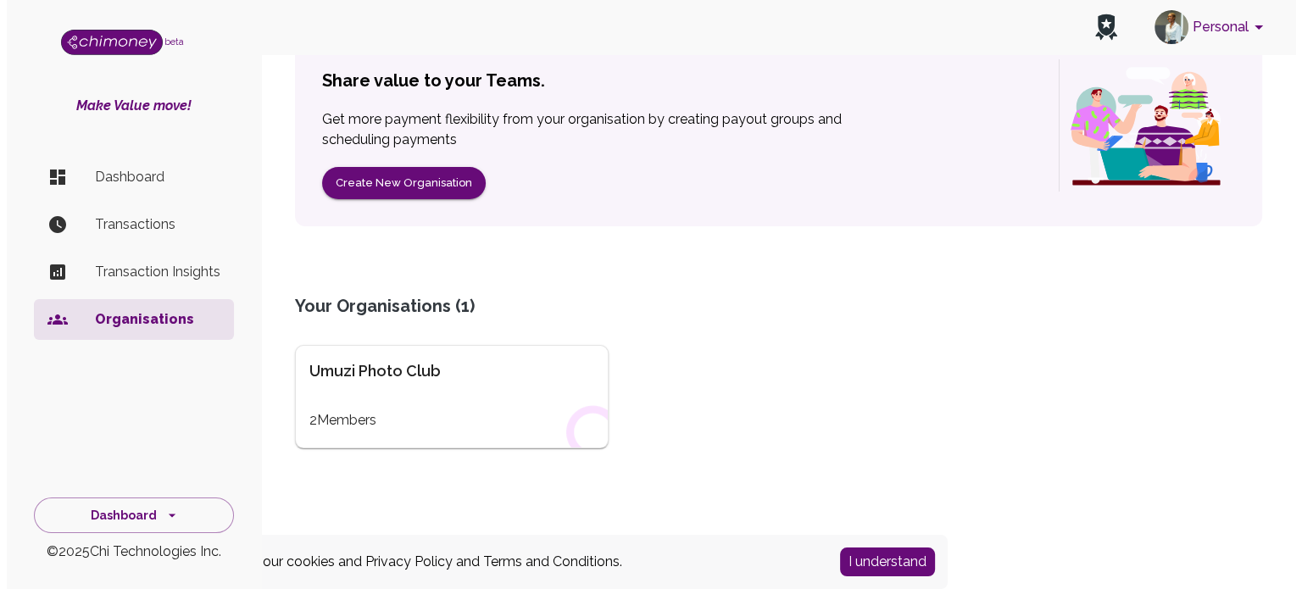
scroll to position [187, 0]
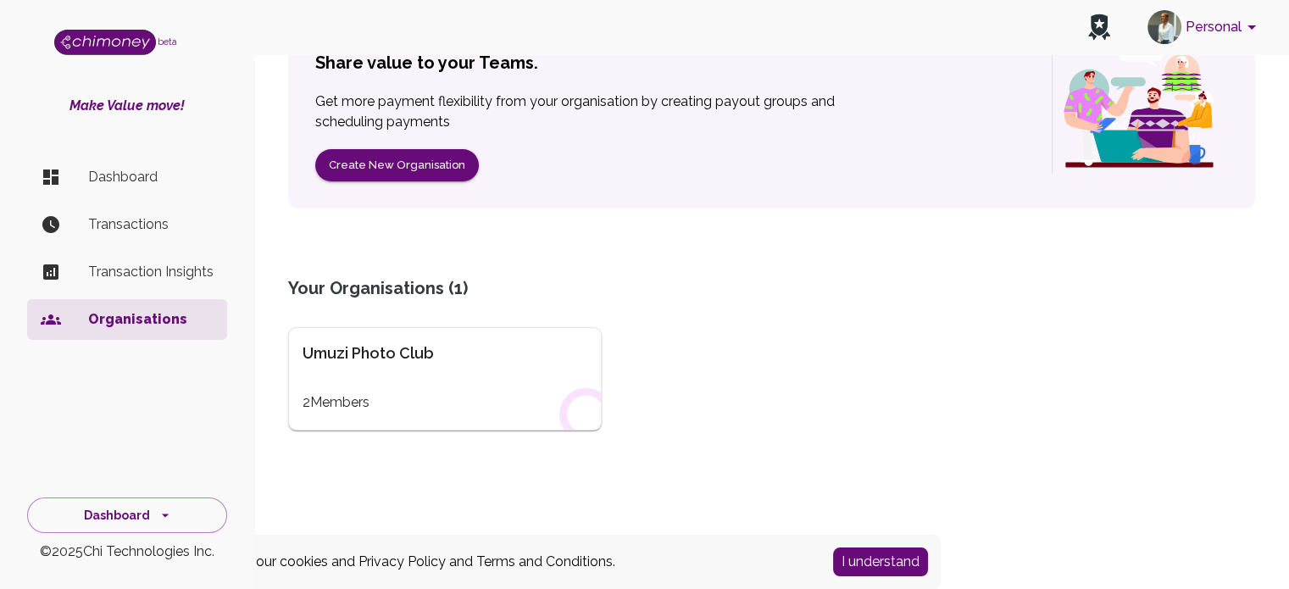
click at [1217, 21] on button "Personal" at bounding box center [1205, 27] width 128 height 44
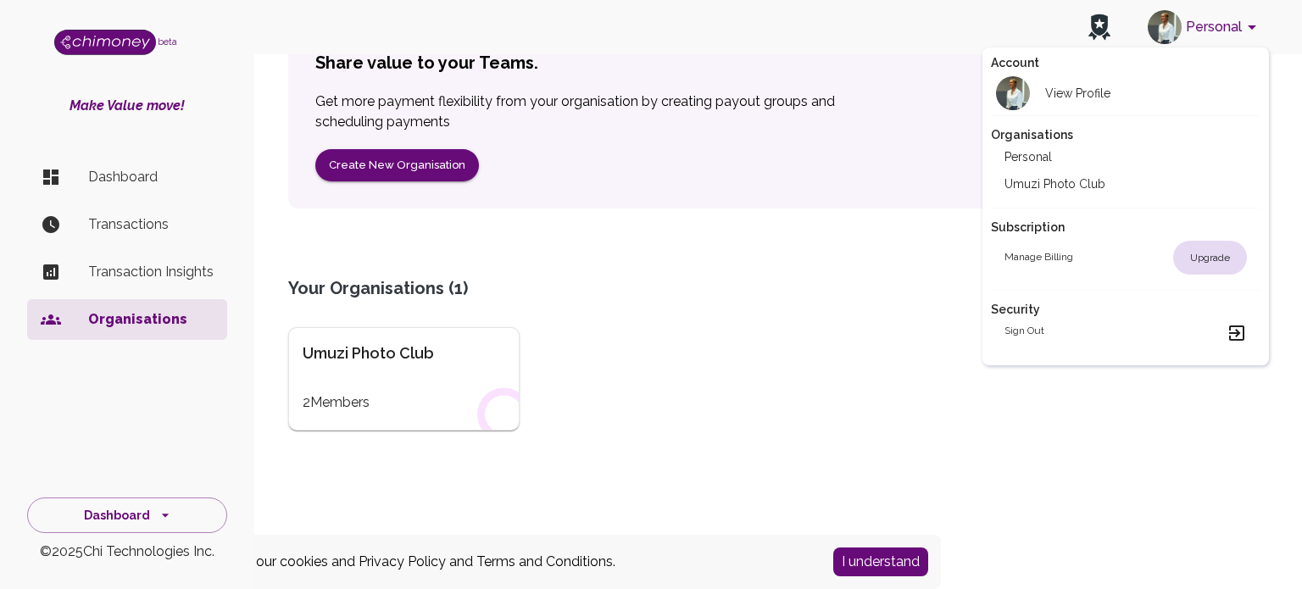
click at [1027, 327] on h2 "Sign out" at bounding box center [1024, 333] width 40 height 20
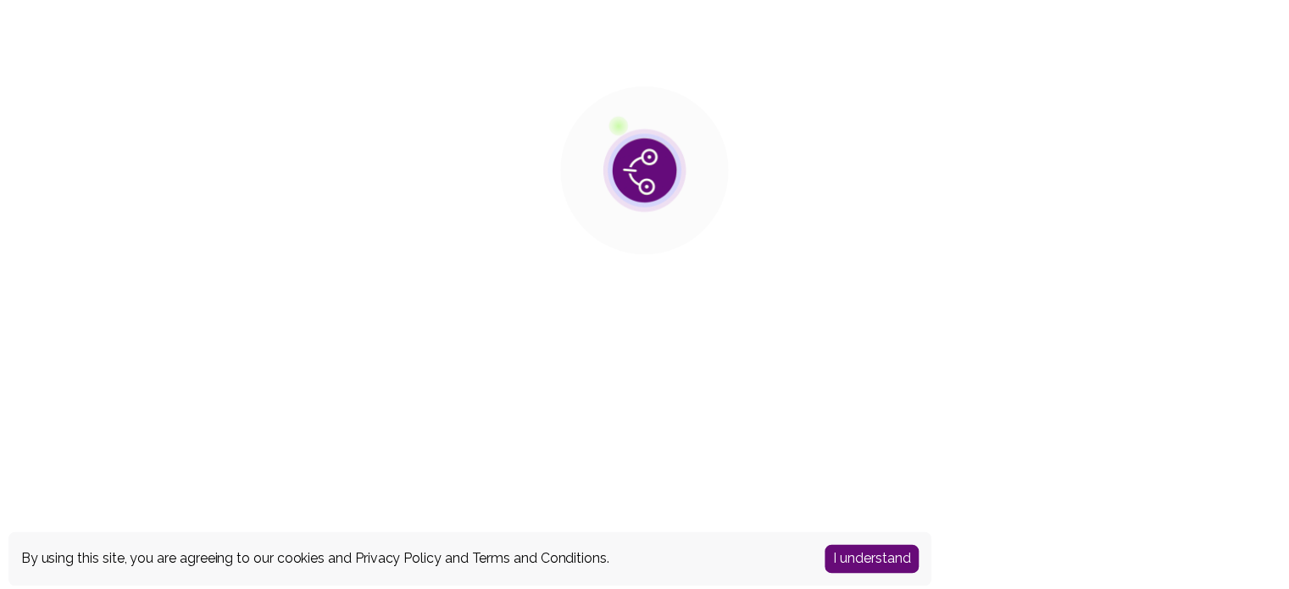
scroll to position [0, 0]
